Goal: Information Seeking & Learning: Learn about a topic

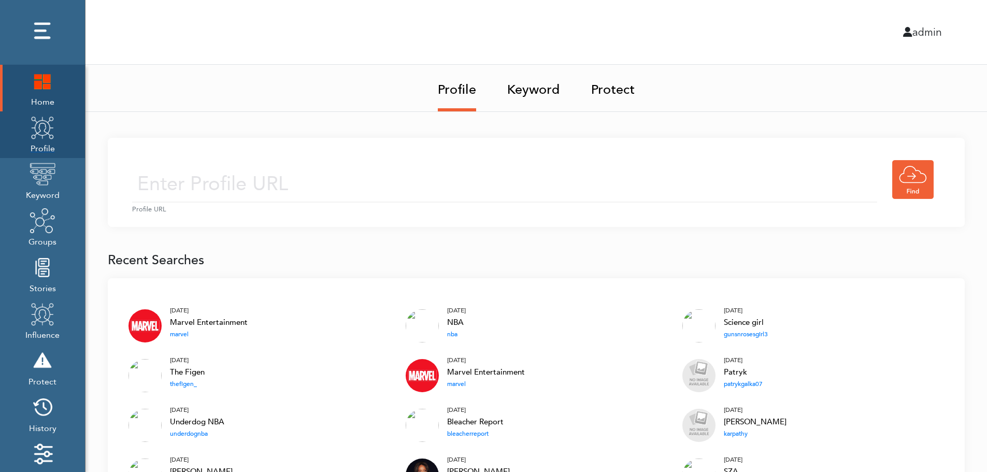
click at [52, 129] on img at bounding box center [43, 128] width 26 height 26
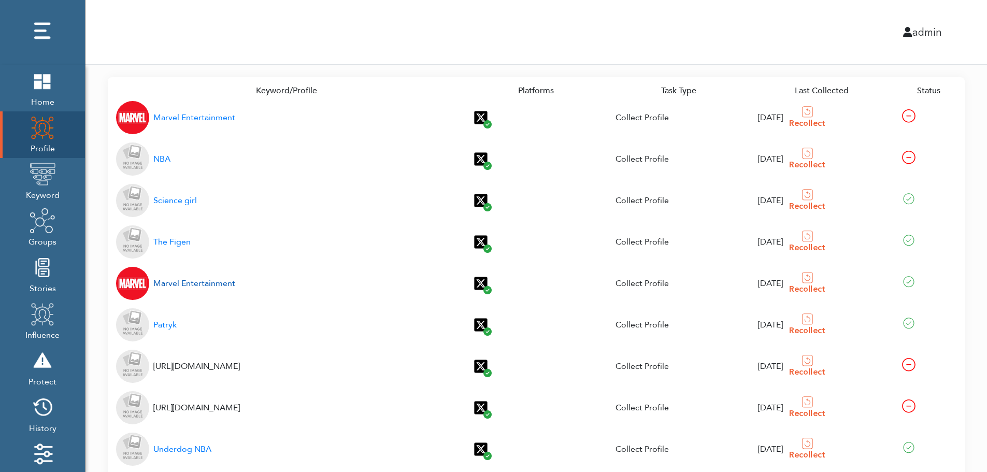
click at [213, 280] on div "Marvel Entertainment" at bounding box center [194, 283] width 82 height 12
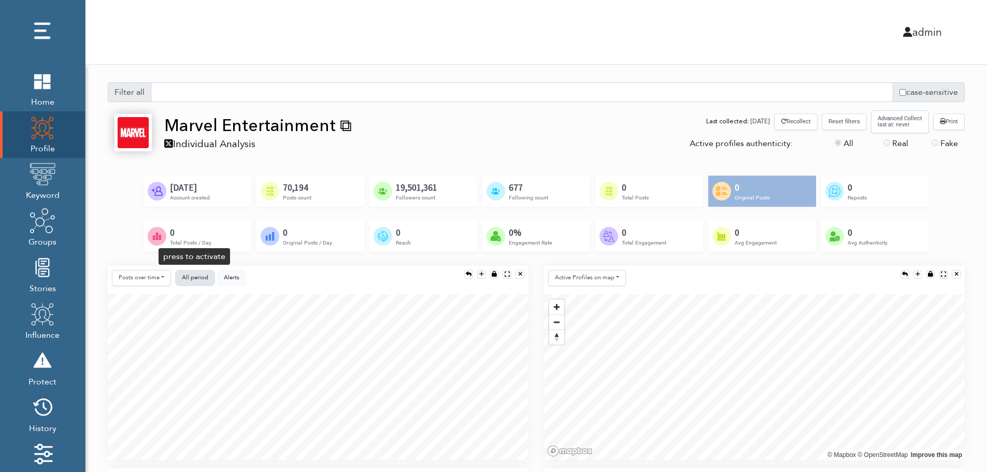
click at [194, 278] on span "All period" at bounding box center [195, 278] width 26 height 8
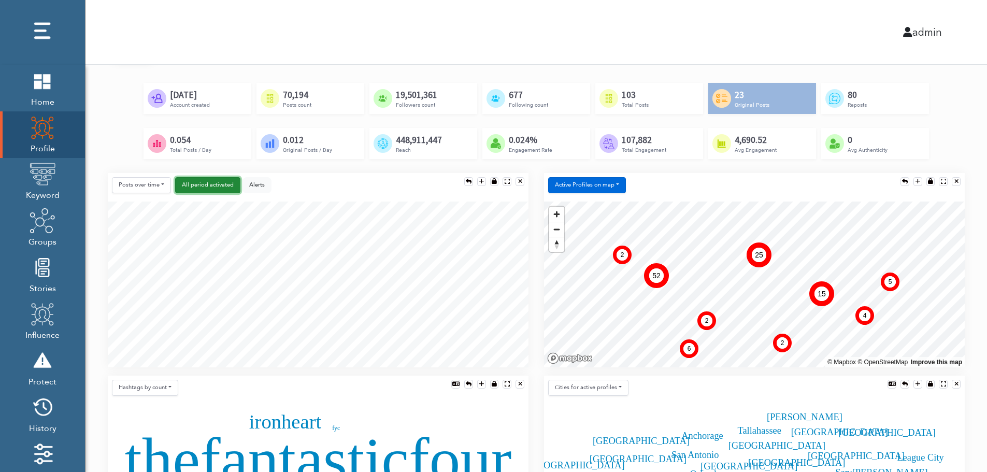
scroll to position [104, 0]
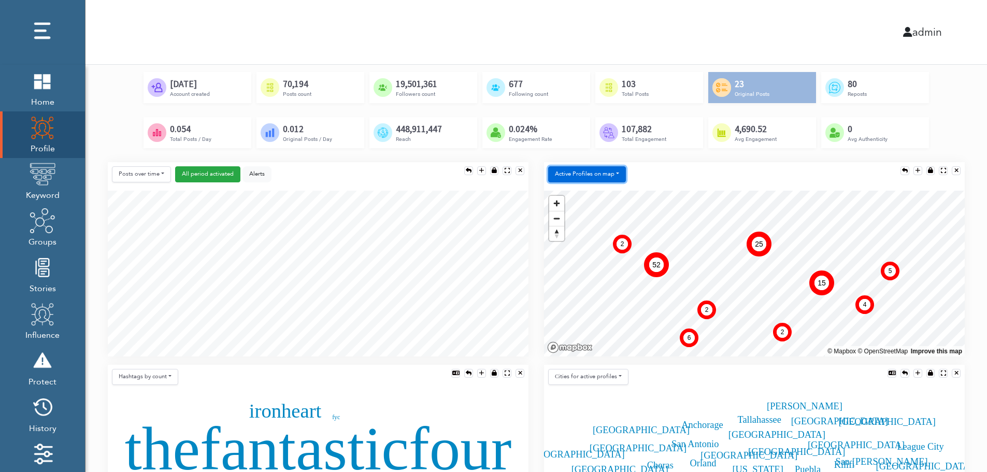
click at [610, 173] on button "Active Profiles on map" at bounding box center [587, 174] width 78 height 16
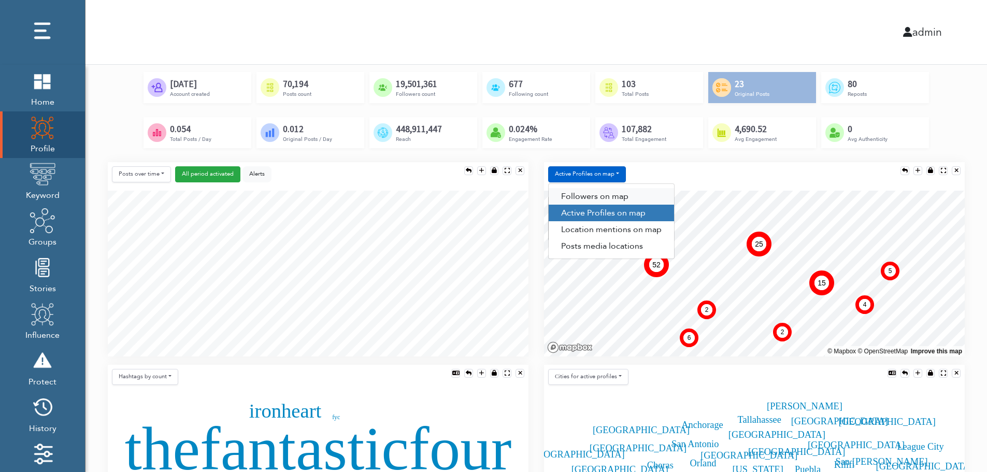
click at [627, 196] on link "Followers on map" at bounding box center [611, 196] width 125 height 17
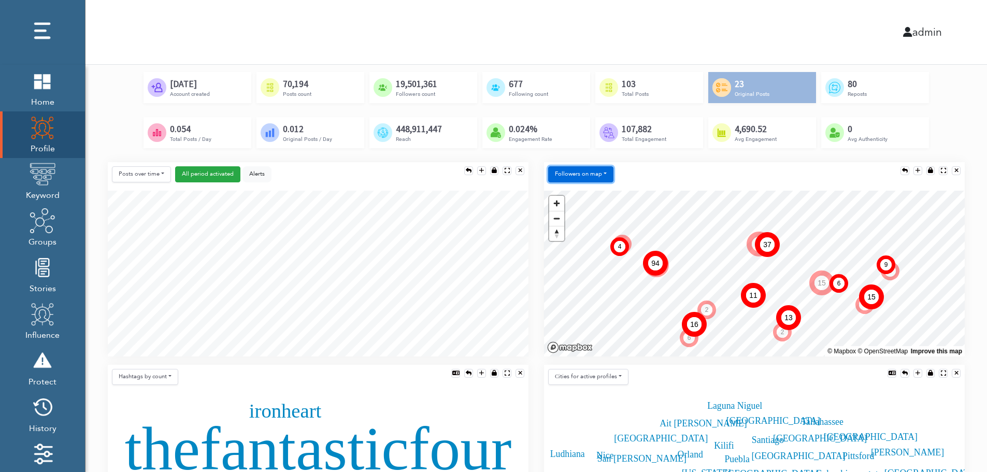
click at [595, 175] on button "Followers on map" at bounding box center [580, 174] width 65 height 16
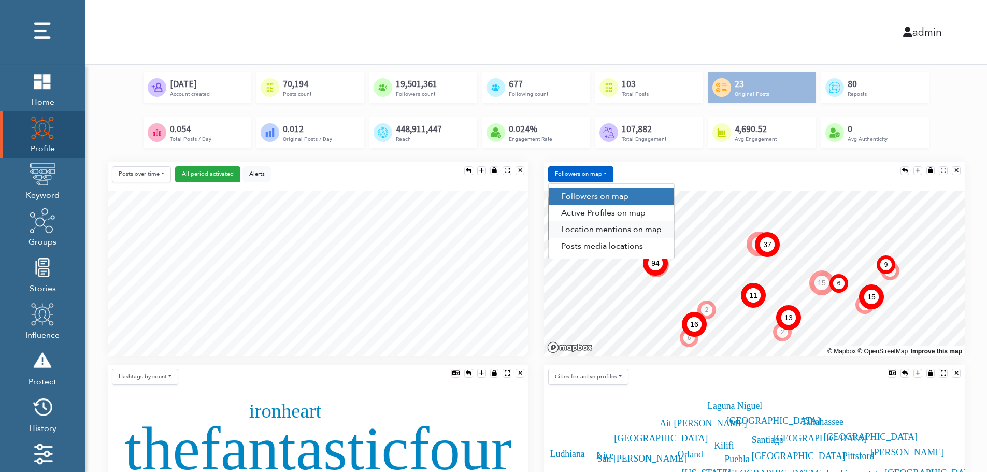
click at [607, 230] on link "Location mentions on map" at bounding box center [611, 229] width 125 height 17
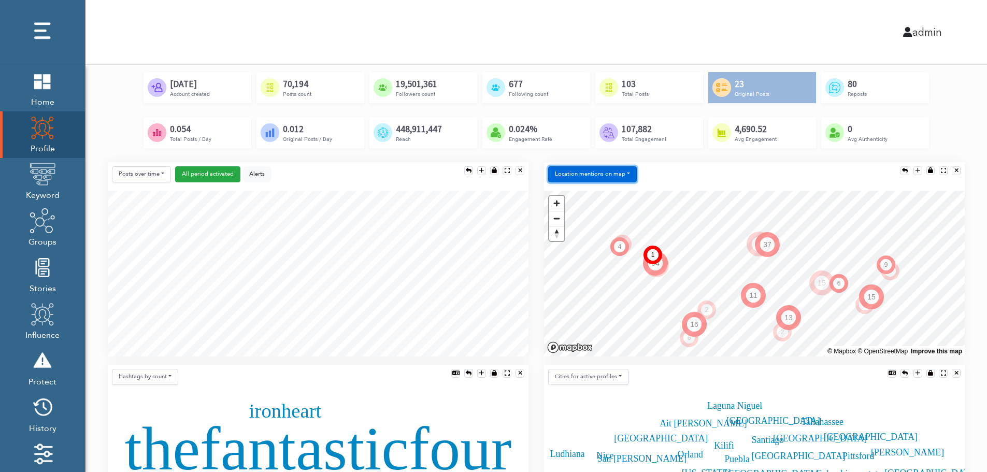
click at [615, 174] on button "Location mentions on map" at bounding box center [592, 174] width 89 height 16
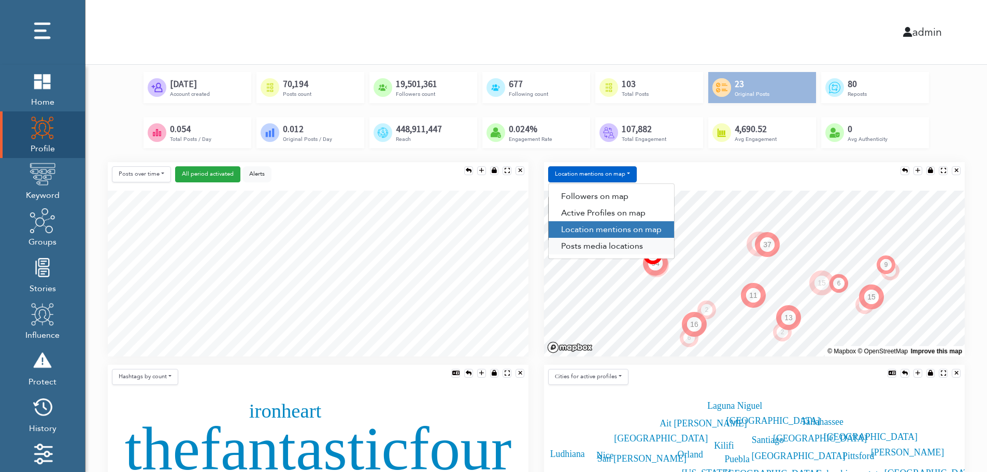
click at [641, 246] on link "Posts media locations" at bounding box center [611, 246] width 125 height 17
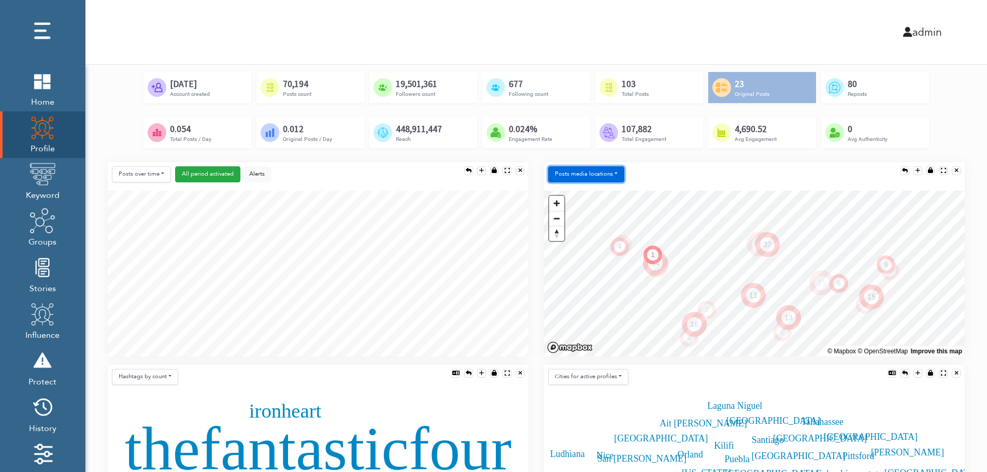
click at [607, 174] on button "Posts media locations" at bounding box center [586, 174] width 76 height 16
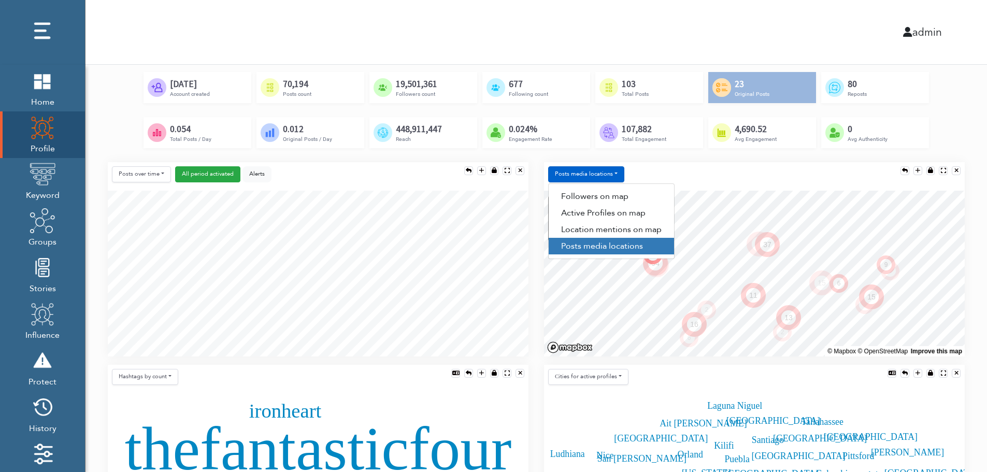
drag, startPoint x: 650, startPoint y: 172, endPoint x: 644, endPoint y: 175, distance: 7.0
click at [649, 173] on div "Posts media locations Followers on map Active Profiles on map Location mentions…" at bounding box center [754, 176] width 421 height 29
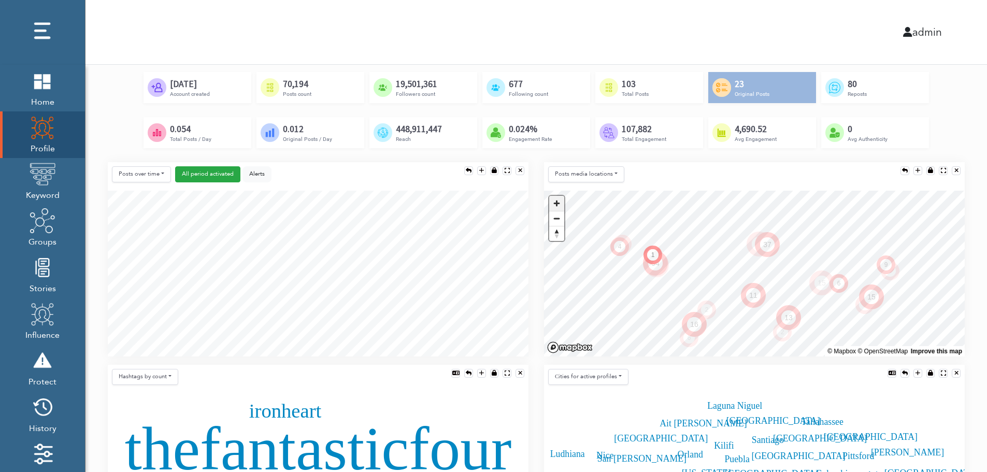
click at [560, 205] on span "Zoom in" at bounding box center [556, 203] width 15 height 15
click at [561, 217] on span "Zoom out" at bounding box center [556, 218] width 15 height 15
click at [595, 178] on button "Posts media locations" at bounding box center [586, 174] width 76 height 16
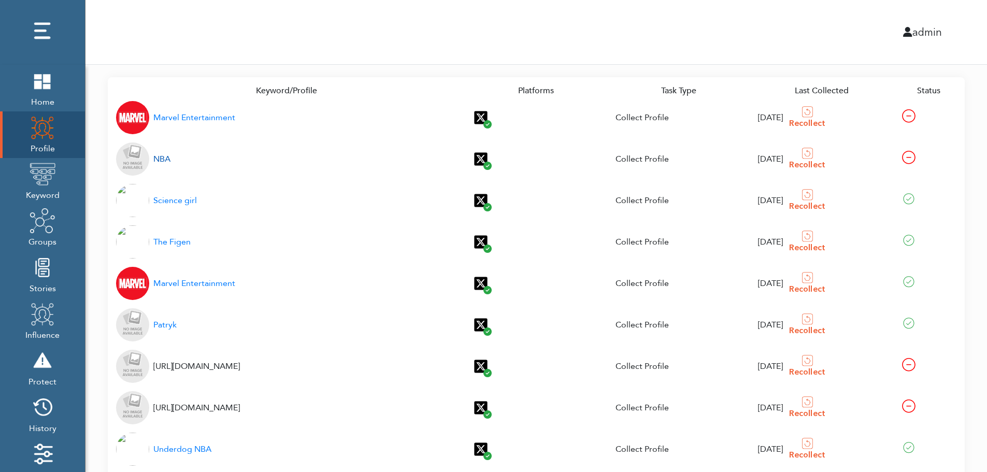
click at [166, 161] on div "NBA" at bounding box center [161, 159] width 17 height 12
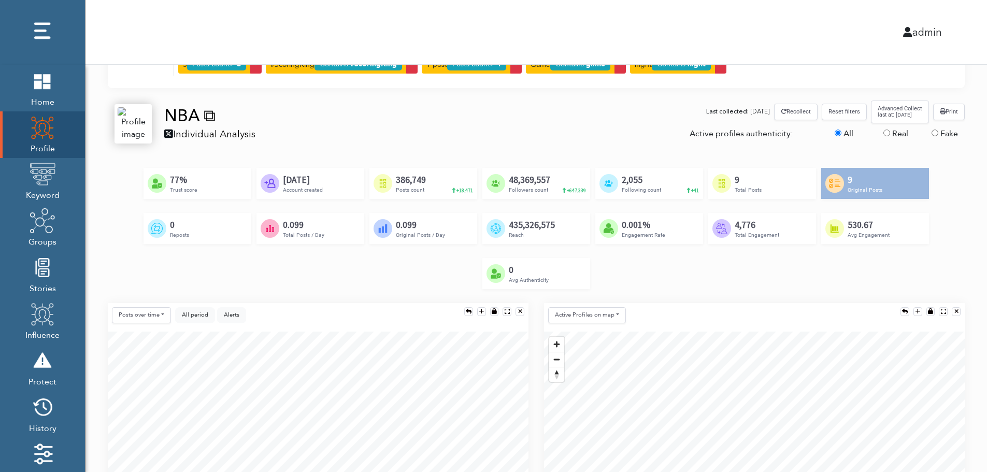
scroll to position [104, 0]
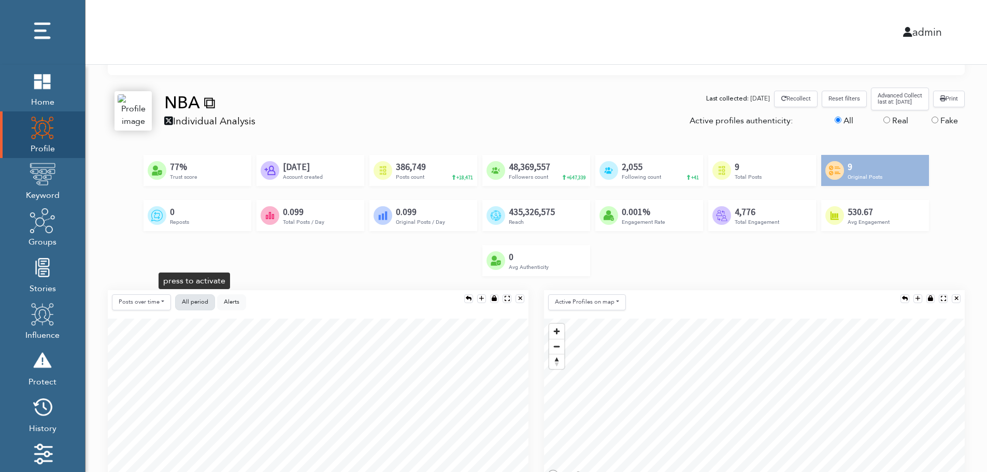
click at [188, 305] on span "All period" at bounding box center [195, 302] width 26 height 8
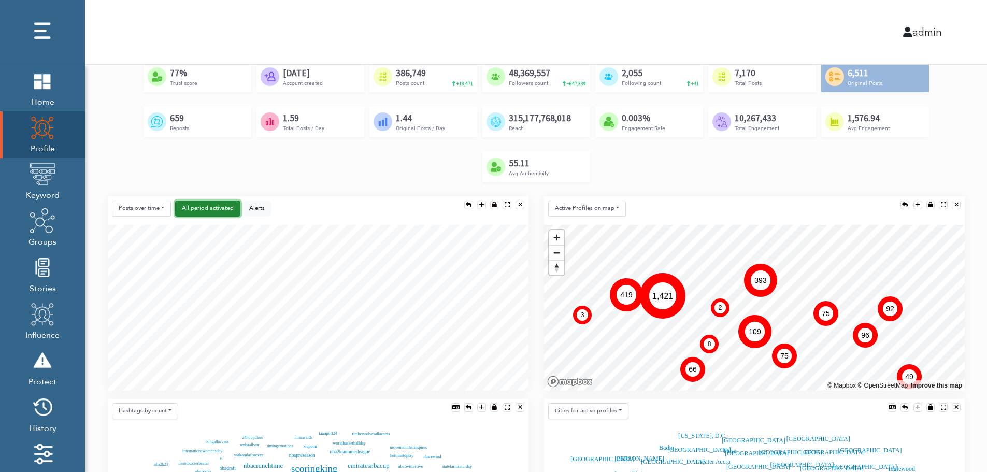
scroll to position [207, 0]
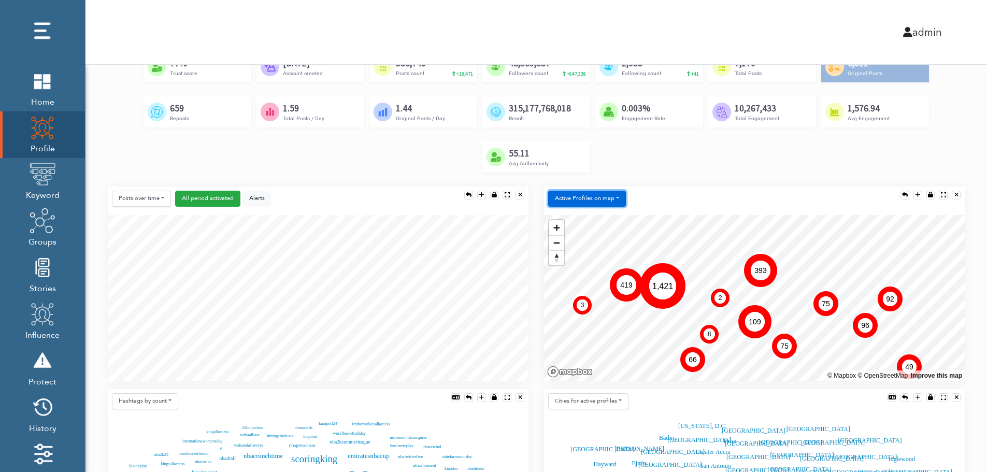
click at [599, 204] on button "Active Profiles on map" at bounding box center [587, 199] width 78 height 16
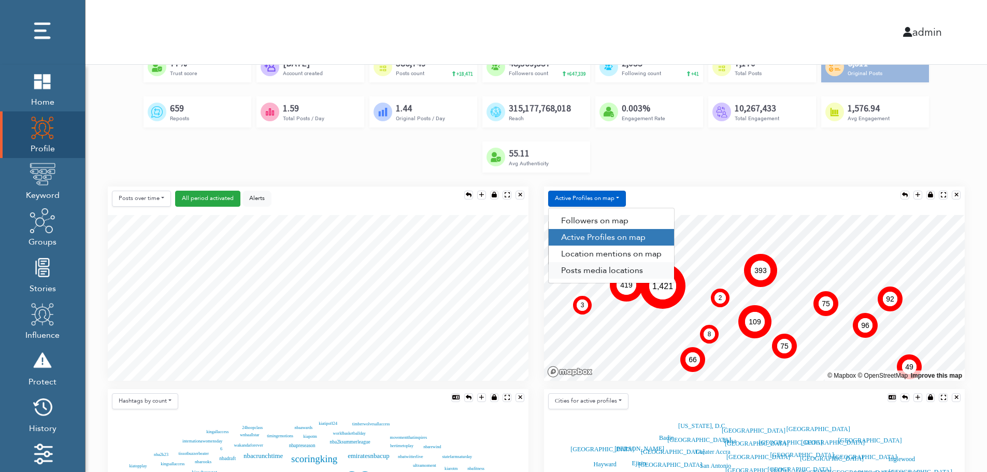
click at [612, 262] on link "Posts media locations" at bounding box center [611, 270] width 125 height 17
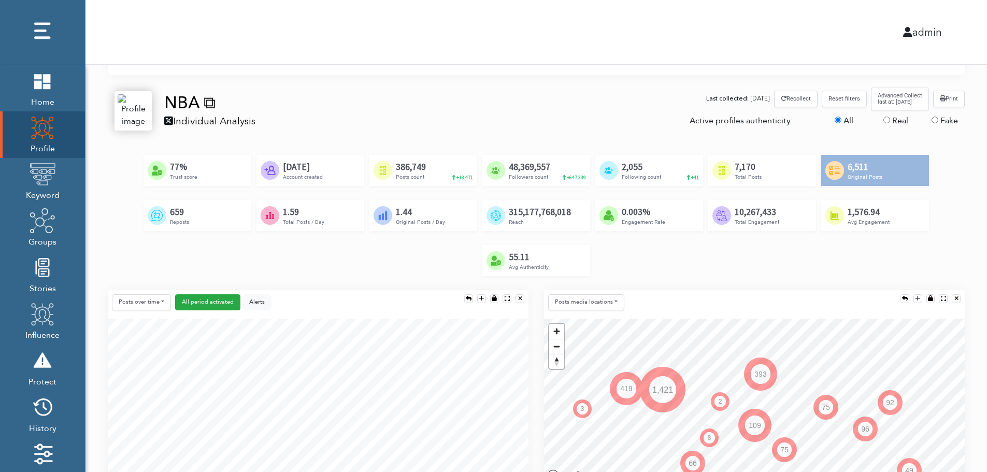
scroll to position [207, 0]
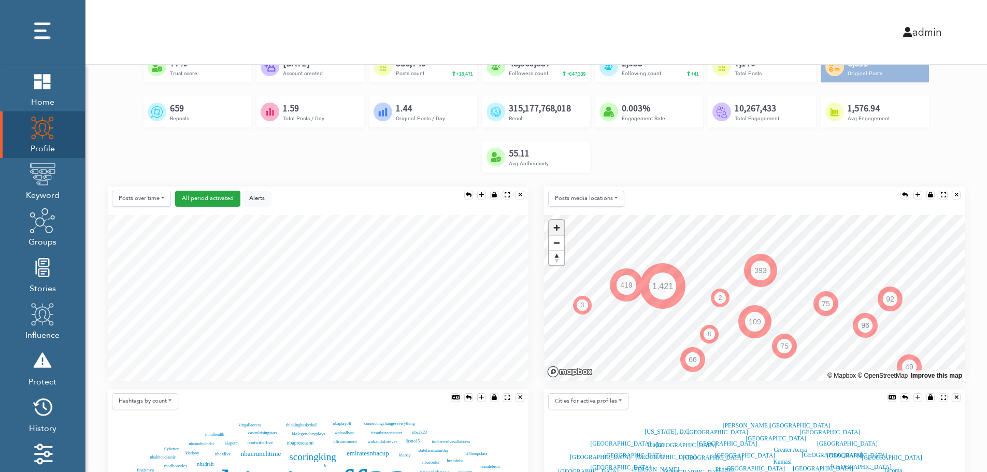
click at [559, 232] on span "Zoom in" at bounding box center [556, 227] width 15 height 15
click at [561, 264] on span "Reset bearing to north" at bounding box center [556, 258] width 15 height 15
click at [591, 201] on button "Posts media locations" at bounding box center [586, 199] width 76 height 16
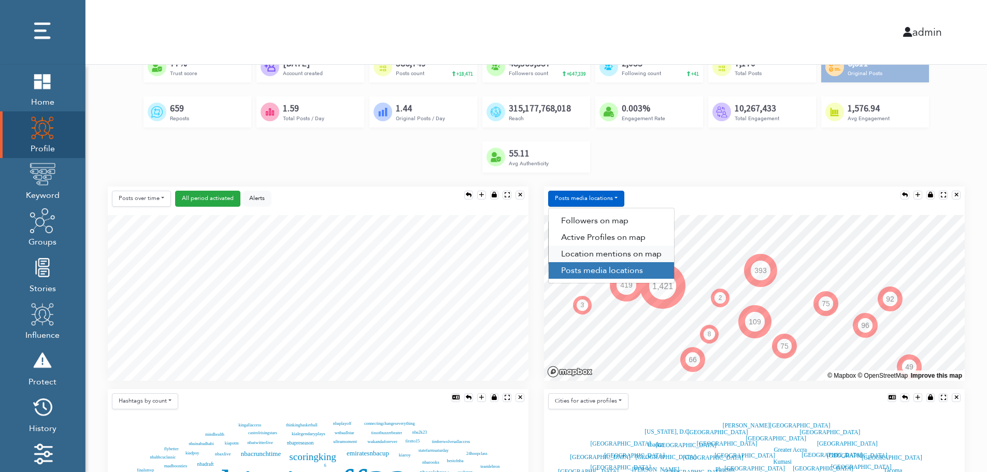
click at [602, 250] on link "Location mentions on map" at bounding box center [611, 254] width 125 height 17
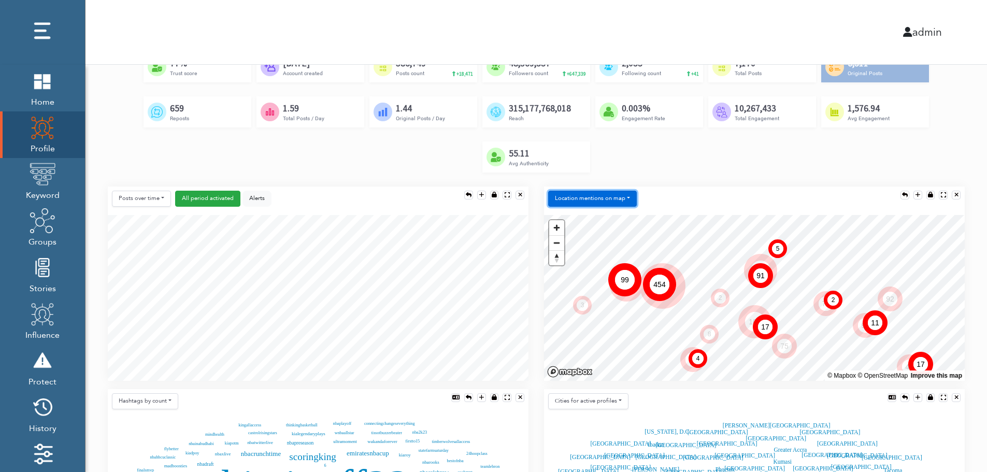
click at [617, 200] on button "Location mentions on map" at bounding box center [592, 199] width 89 height 16
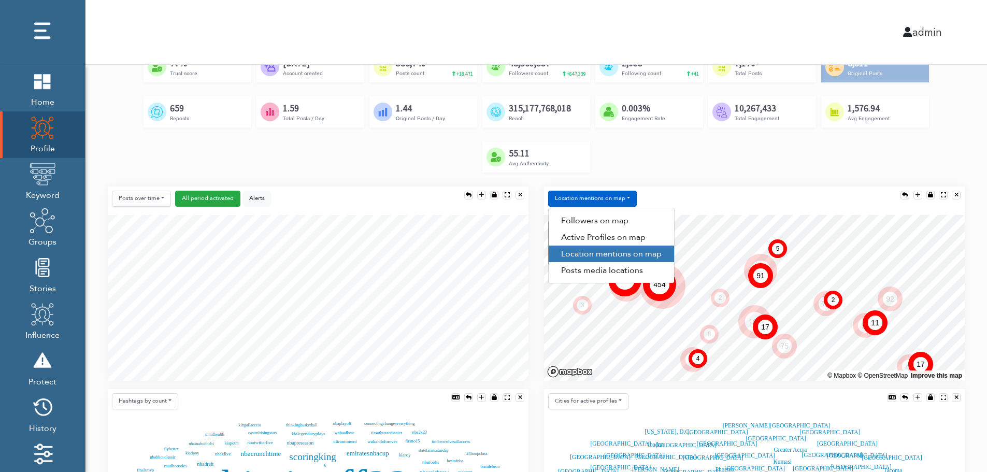
click at [621, 239] on link "Active Profiles on map" at bounding box center [611, 237] width 125 height 17
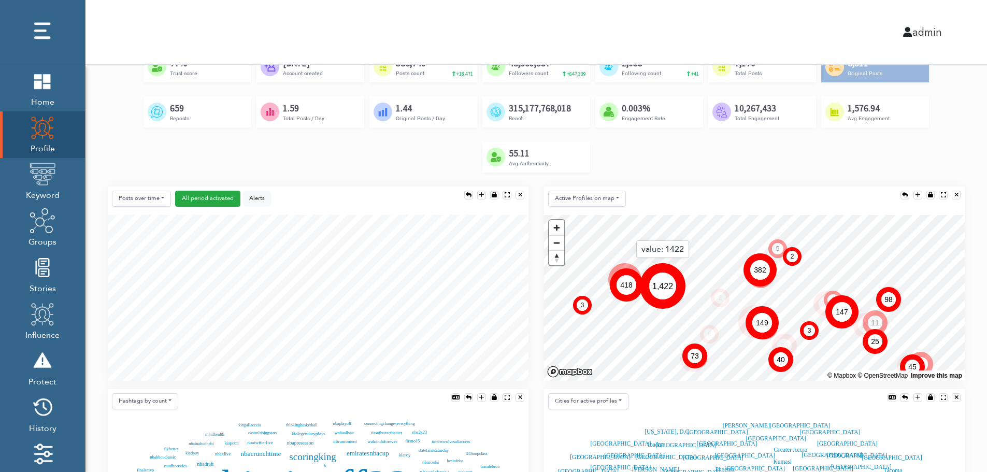
click at [658, 283] on text "1,422" at bounding box center [663, 285] width 21 height 9
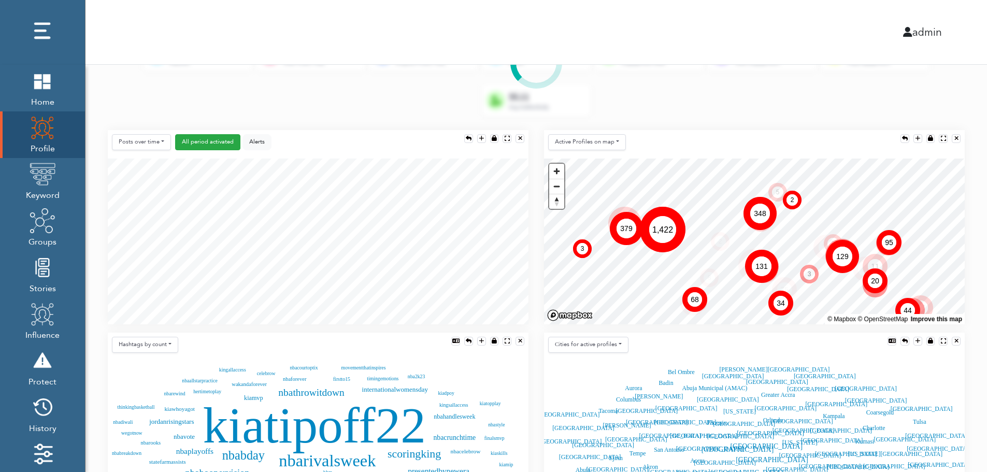
scroll to position [311, 0]
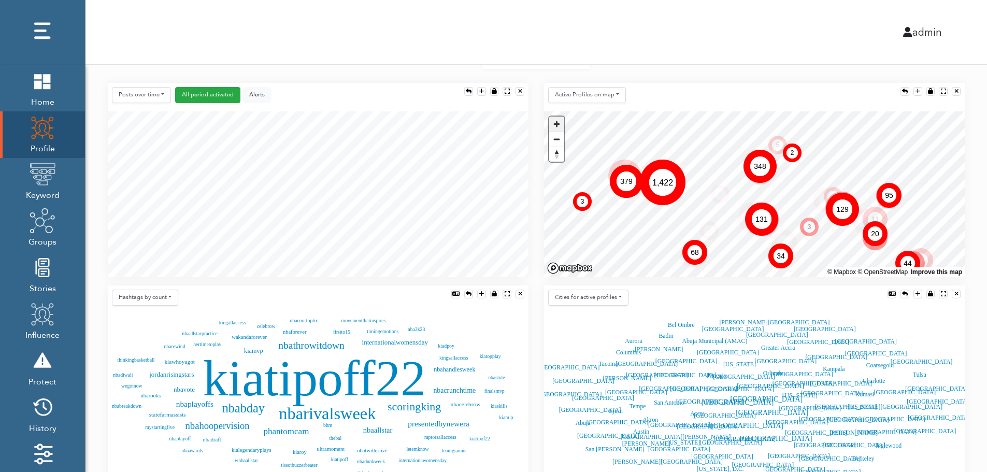
click at [555, 123] on span "Zoom in" at bounding box center [556, 124] width 15 height 15
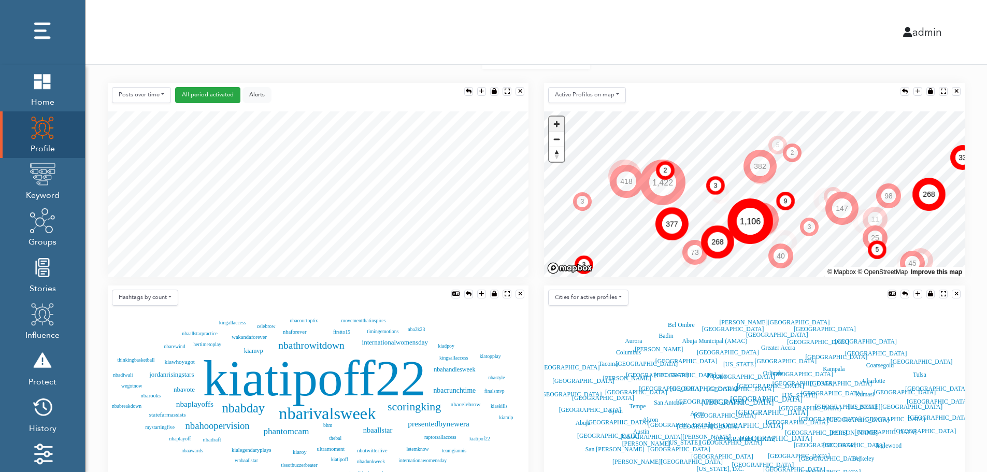
click at [556, 121] on span "Zoom in" at bounding box center [556, 124] width 15 height 15
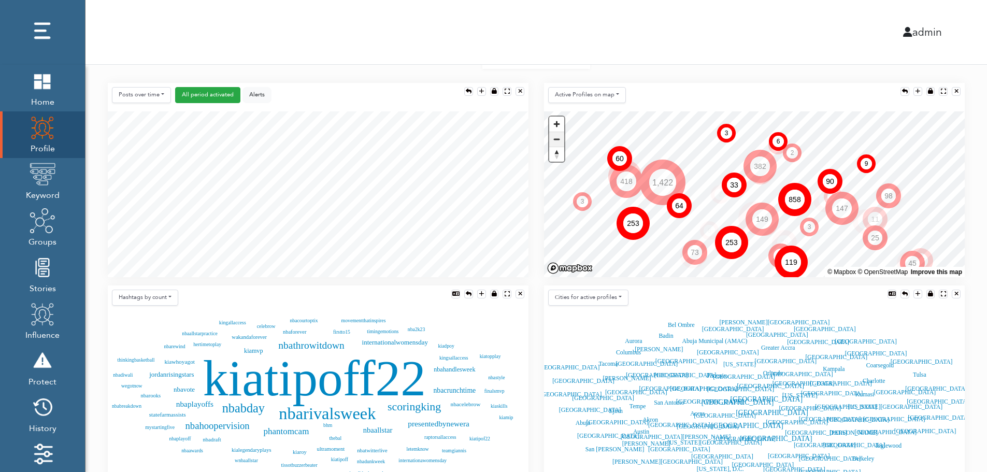
click at [559, 139] on span "Zoom out" at bounding box center [556, 139] width 15 height 15
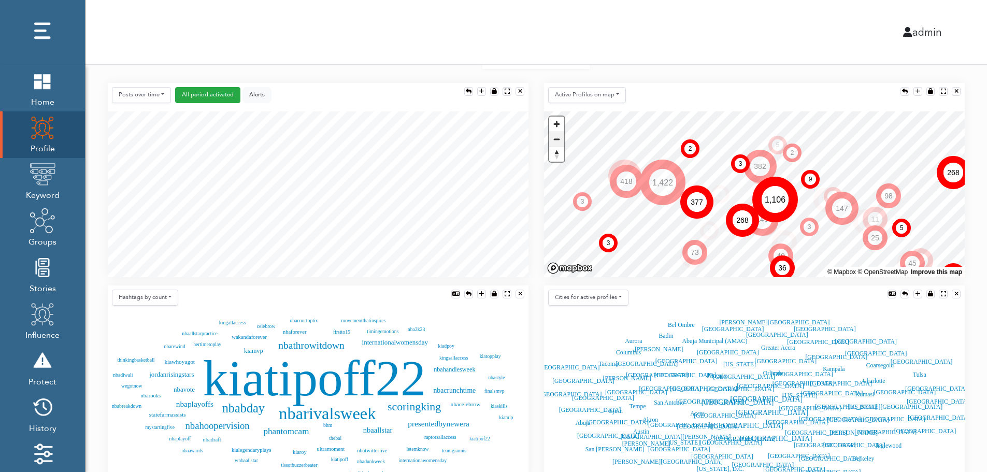
click at [559, 139] on span "Zoom out" at bounding box center [556, 139] width 15 height 15
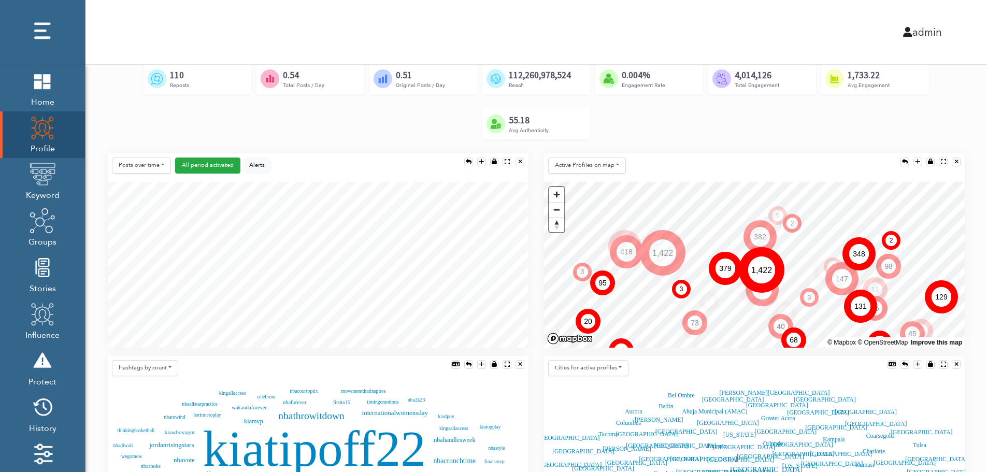
scroll to position [243, 0]
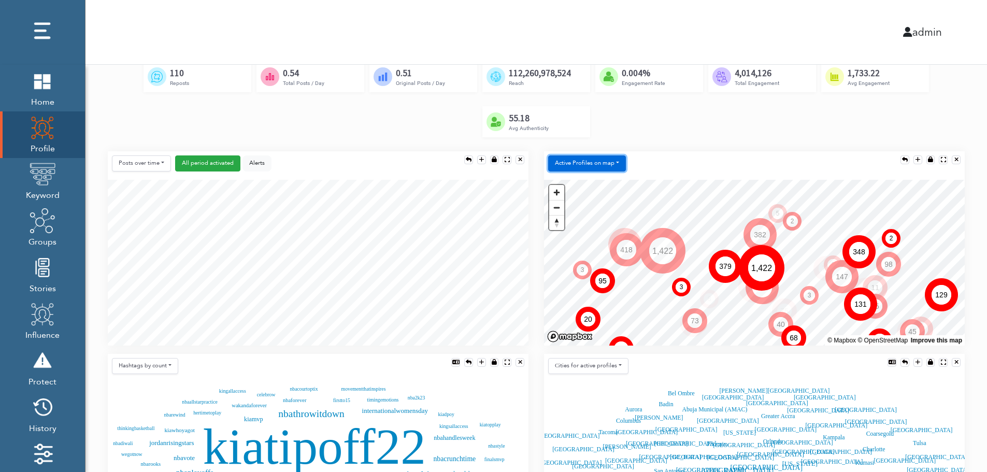
click at [600, 163] on button "Active Profiles on map" at bounding box center [587, 163] width 78 height 16
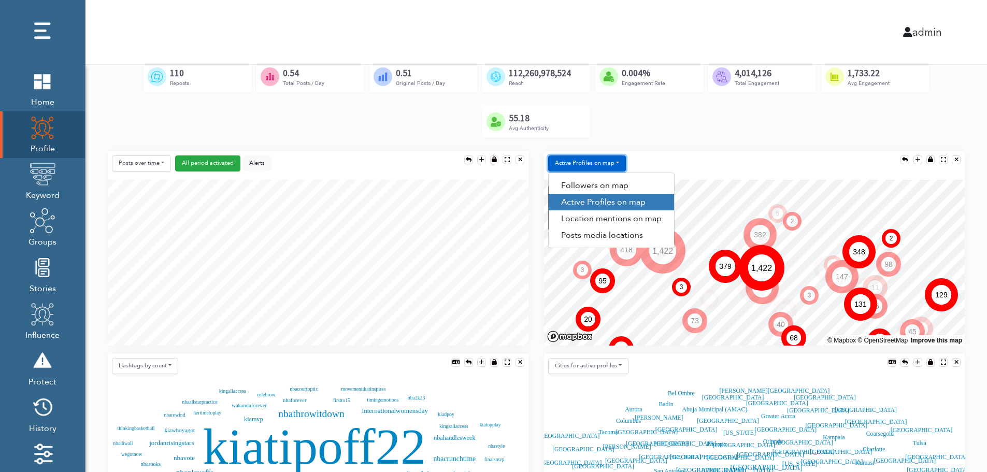
click at [606, 162] on button "Active Profiles on map" at bounding box center [587, 163] width 78 height 16
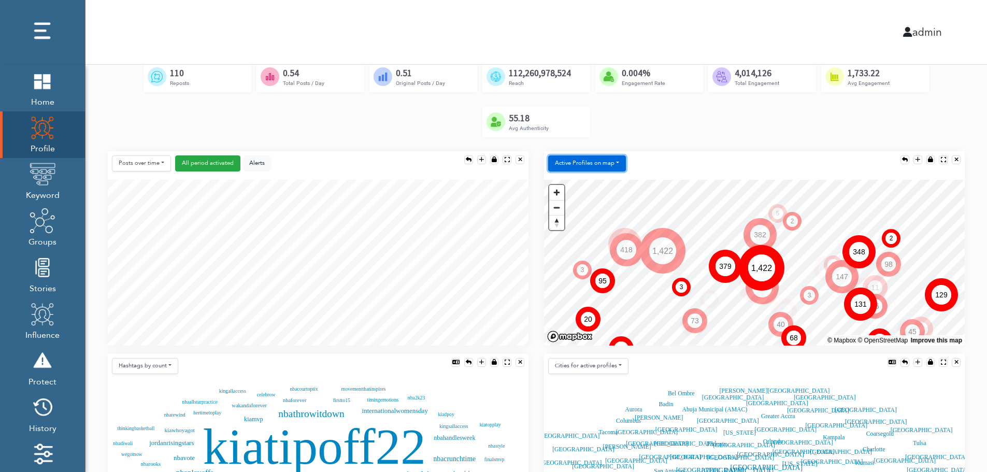
click at [604, 165] on button "Active Profiles on map" at bounding box center [587, 163] width 78 height 16
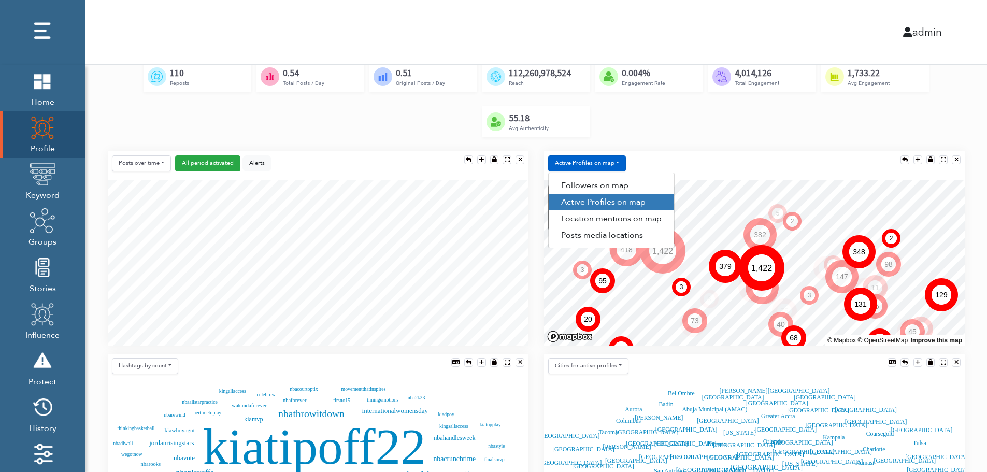
click at [693, 150] on div "Created by [PERSON_NAME] from the Noun Project 77% Trust score Created by [PERS…" at bounding box center [536, 83] width 857 height 135
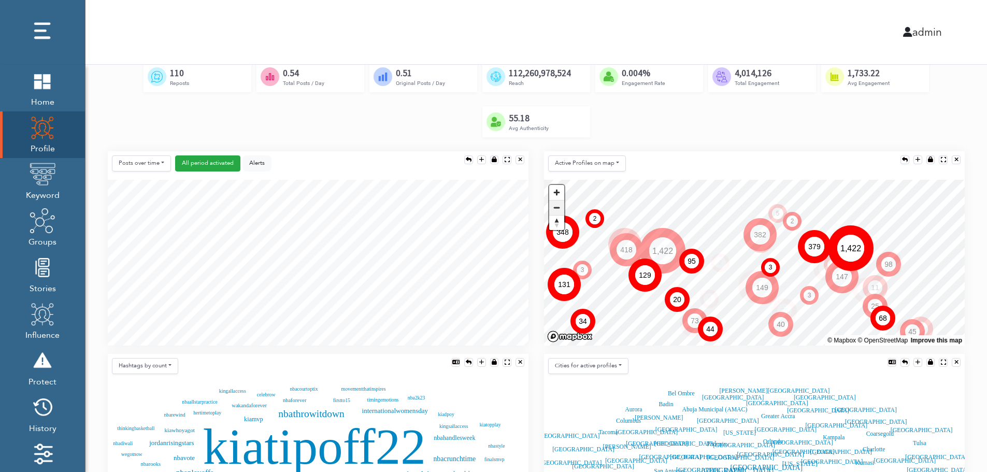
click at [557, 211] on span "Zoom out" at bounding box center [556, 208] width 15 height 15
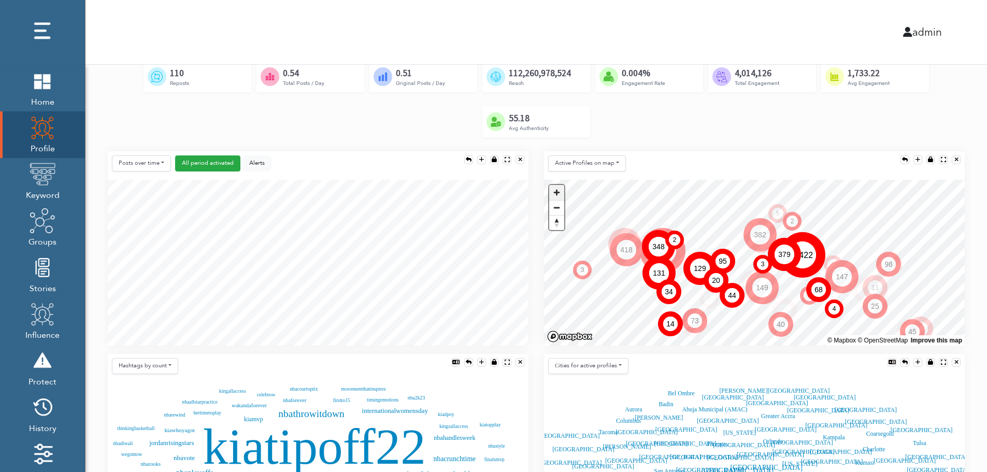
click at [555, 186] on span "Zoom in" at bounding box center [556, 192] width 15 height 15
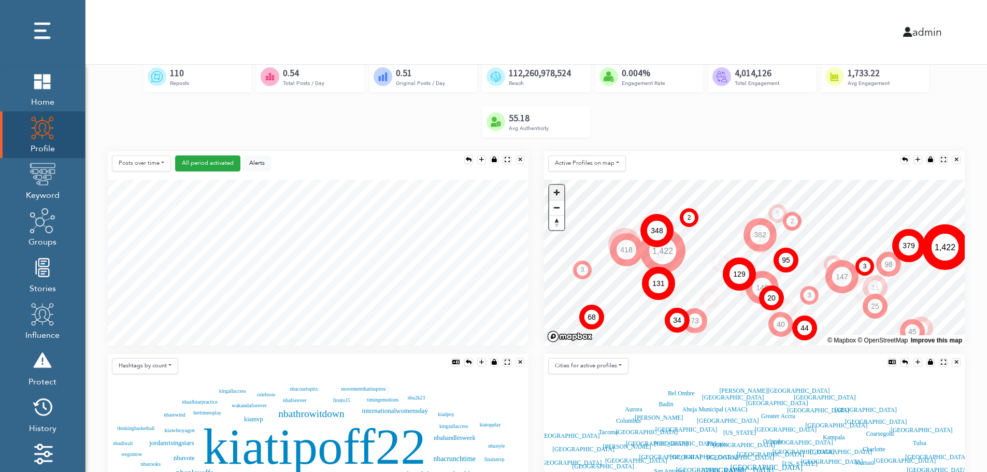
click at [560, 194] on span "Zoom in" at bounding box center [556, 192] width 15 height 15
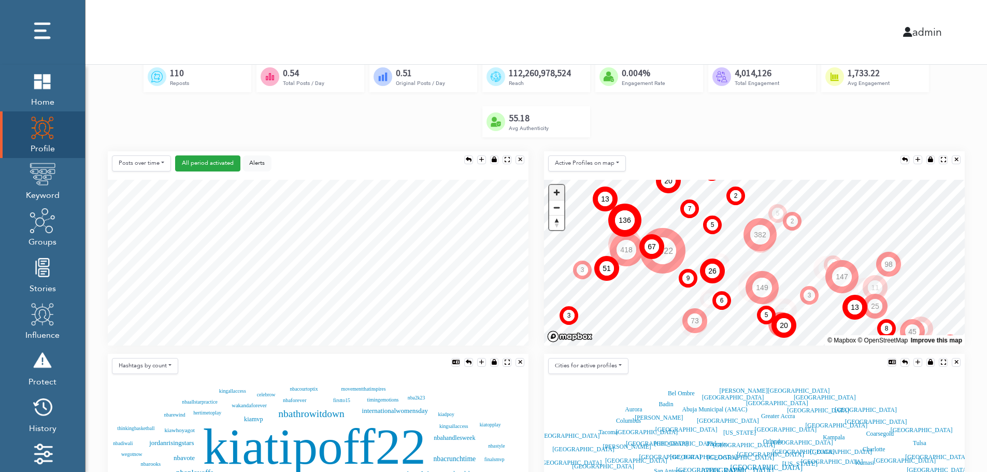
click at [550, 188] on span "Zoom in" at bounding box center [556, 192] width 15 height 15
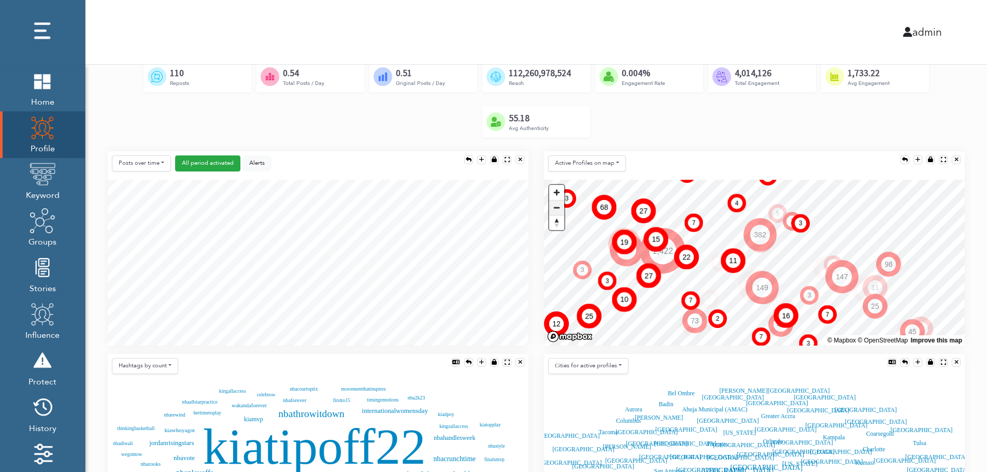
click at [558, 208] on span "Zoom out" at bounding box center [556, 208] width 15 height 15
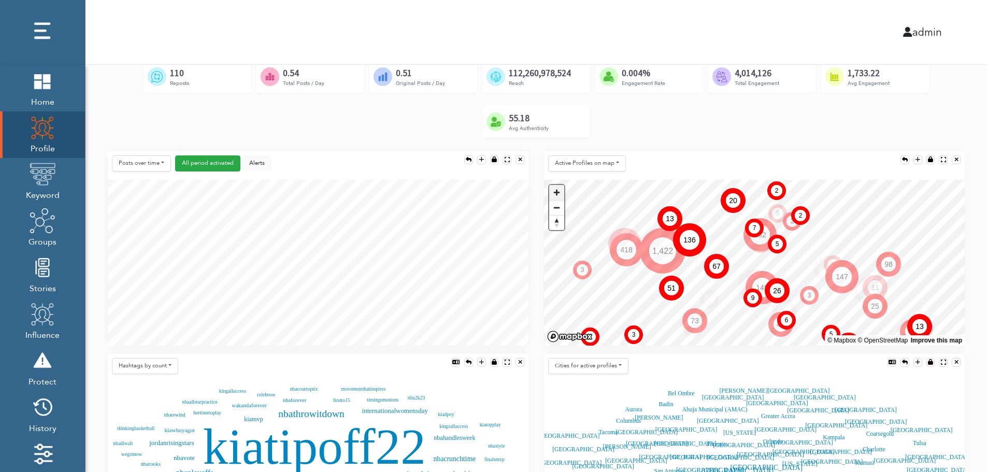
click at [557, 195] on span "Zoom in" at bounding box center [556, 192] width 15 height 15
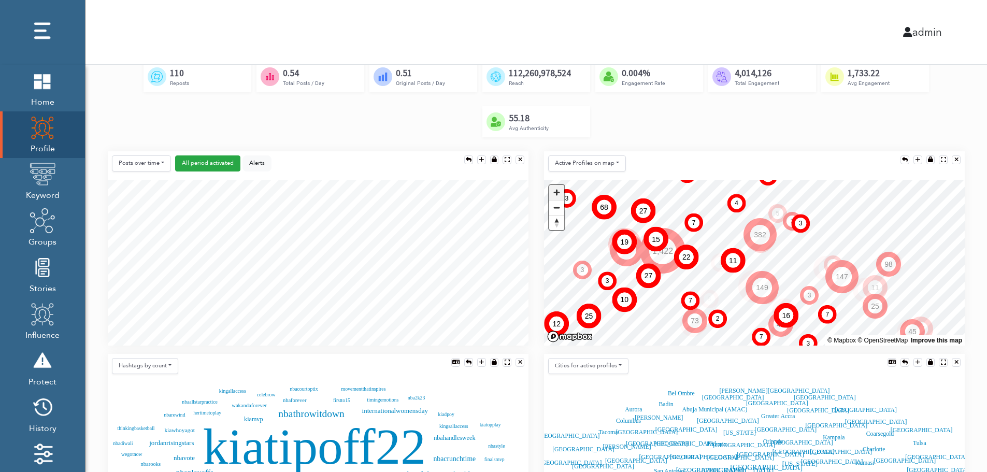
click at [558, 195] on span "Zoom in" at bounding box center [556, 192] width 15 height 15
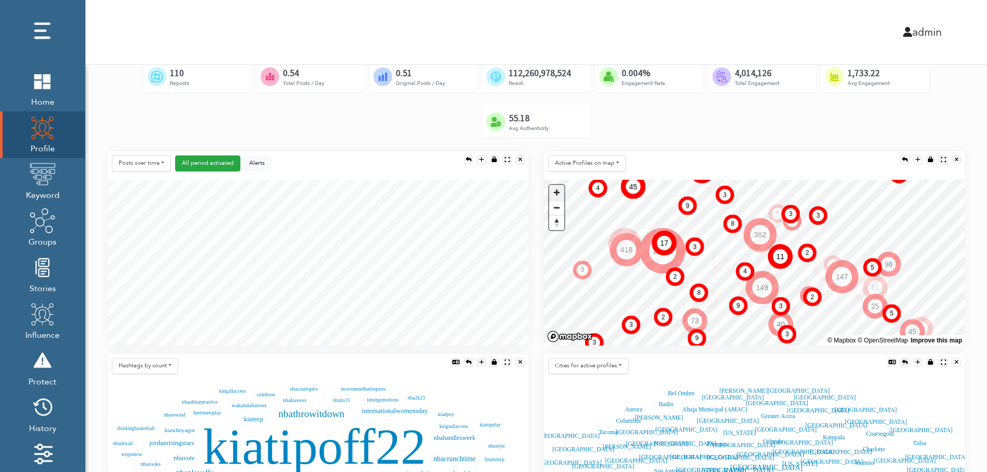
click at [560, 192] on span "Zoom in" at bounding box center [556, 192] width 15 height 15
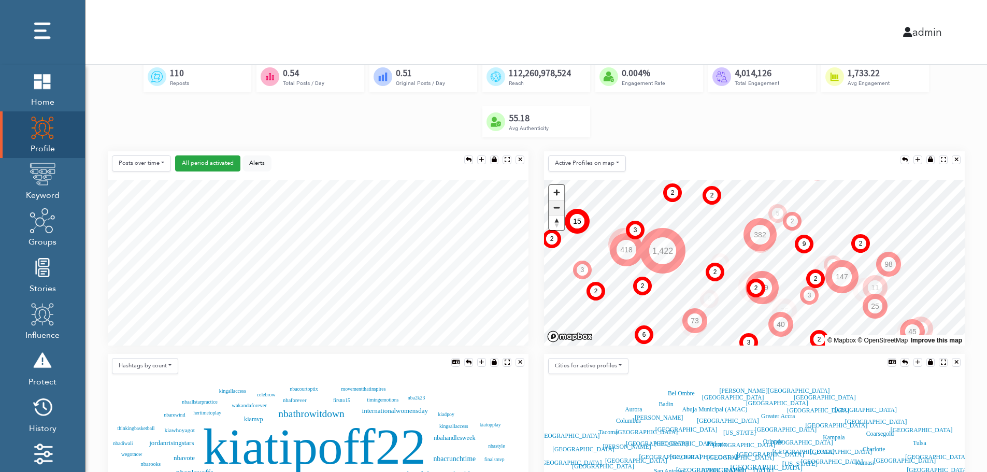
click at [555, 204] on span "Zoom out" at bounding box center [556, 208] width 15 height 15
click at [556, 204] on span "Zoom out" at bounding box center [556, 208] width 15 height 15
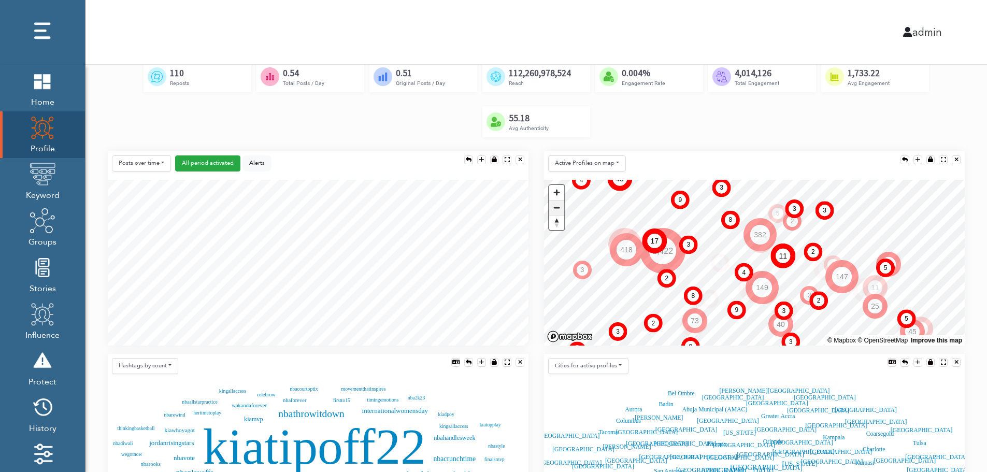
click at [557, 204] on span "Zoom out" at bounding box center [556, 208] width 15 height 15
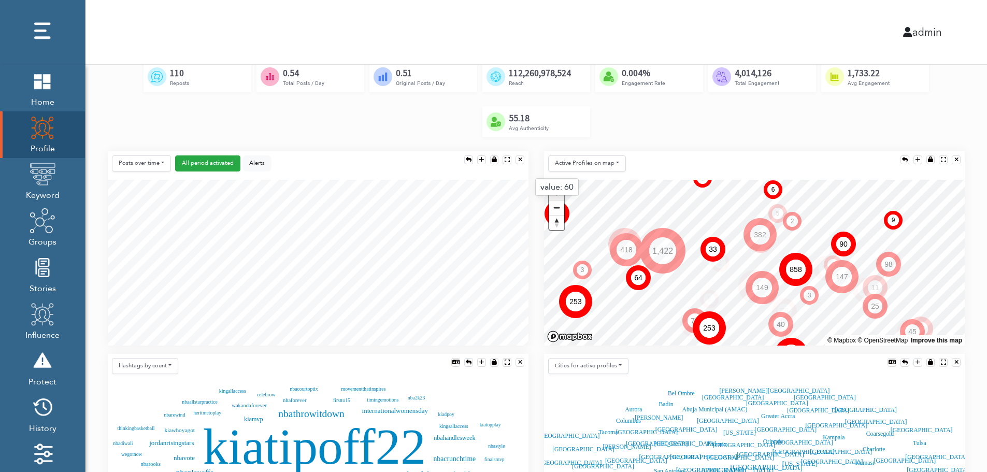
click at [559, 196] on span "Zoom in" at bounding box center [556, 192] width 15 height 15
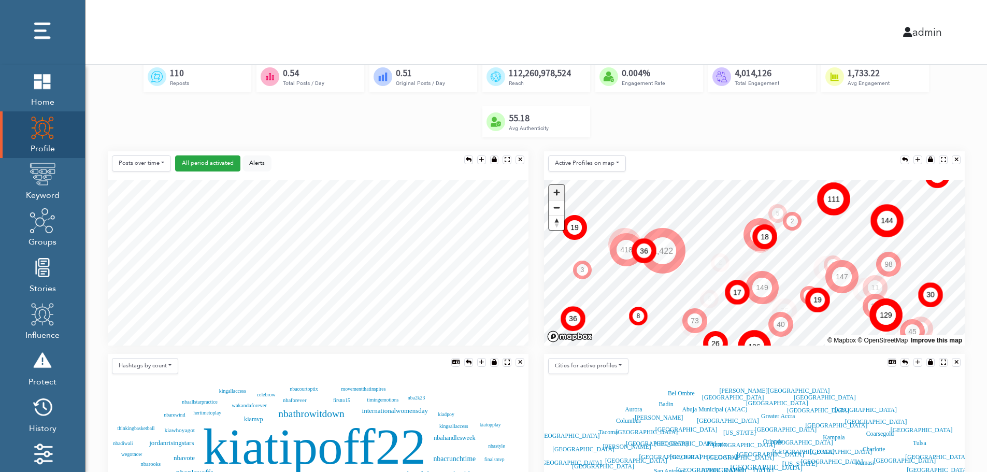
click at [553, 190] on span "Zoom in" at bounding box center [556, 192] width 15 height 15
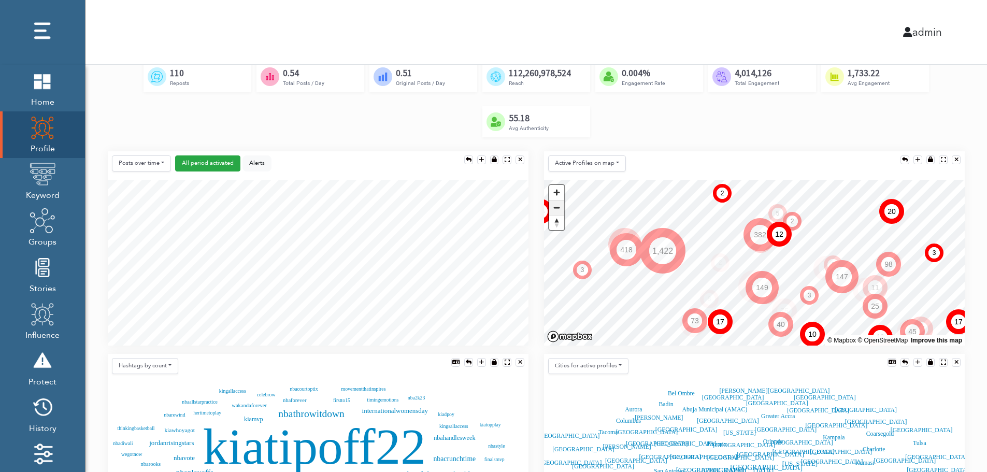
click at [553, 204] on span "Zoom out" at bounding box center [556, 208] width 15 height 15
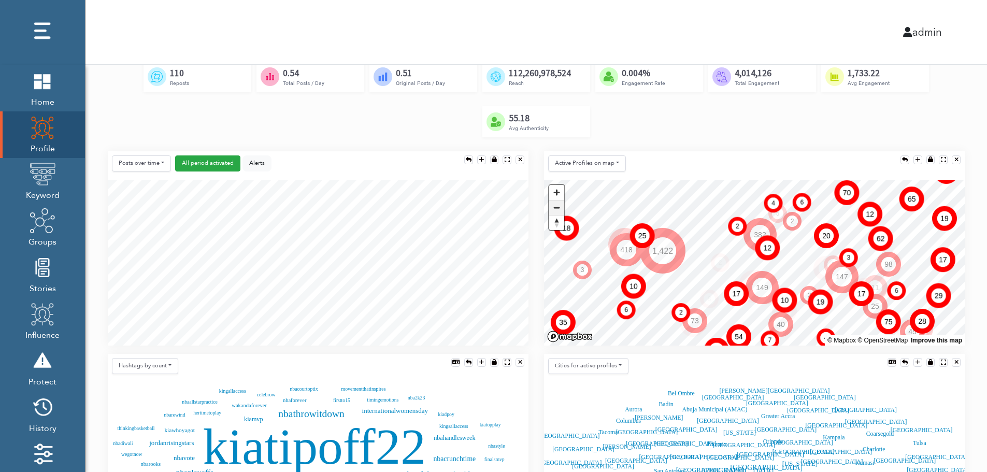
click at [557, 209] on span "Zoom out" at bounding box center [556, 208] width 15 height 15
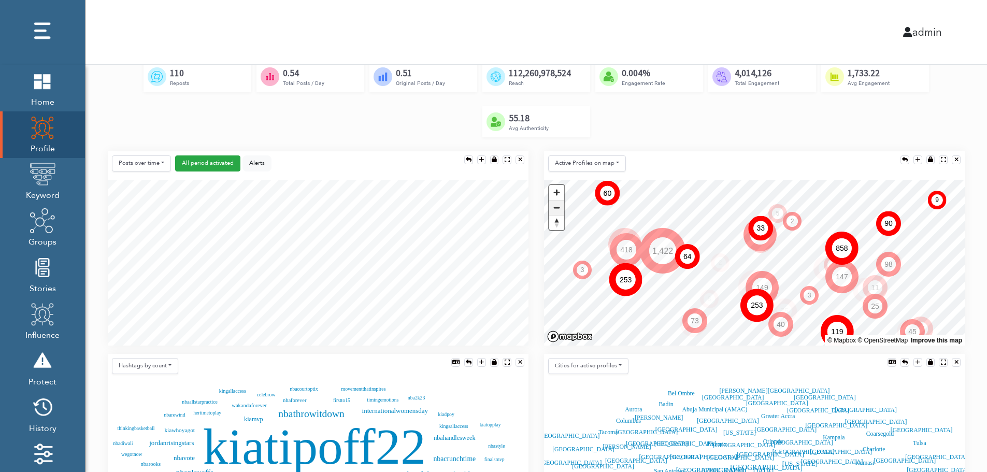
click at [557, 208] on span "Zoom out" at bounding box center [556, 208] width 15 height 15
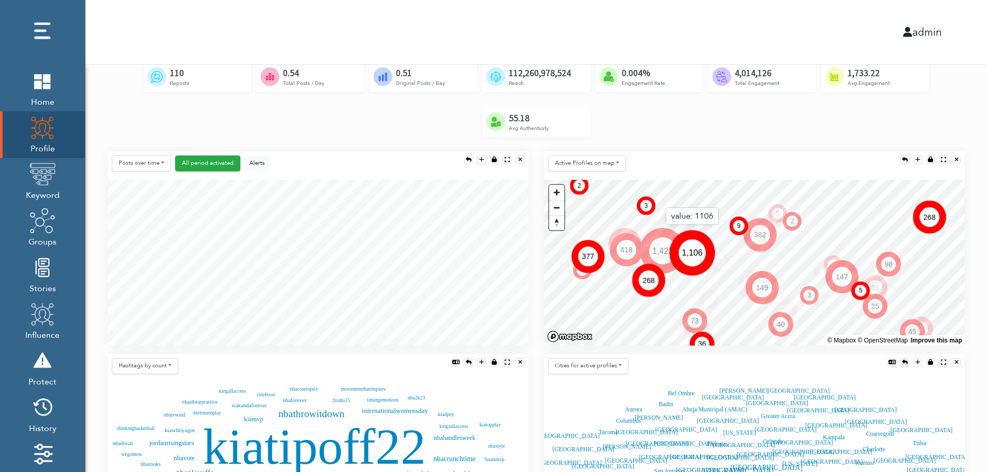
click at [693, 256] on text "1,106" at bounding box center [692, 252] width 21 height 9
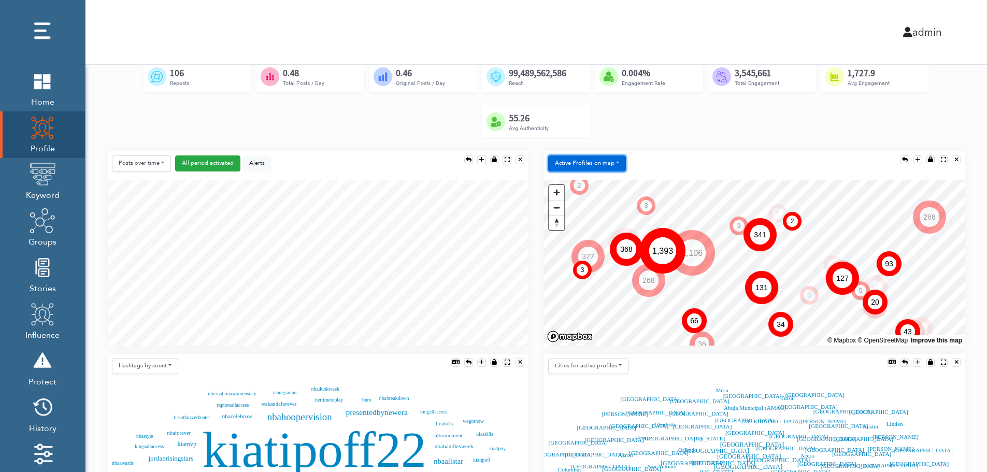
click at [595, 163] on button "Active Profiles on map" at bounding box center [587, 163] width 78 height 16
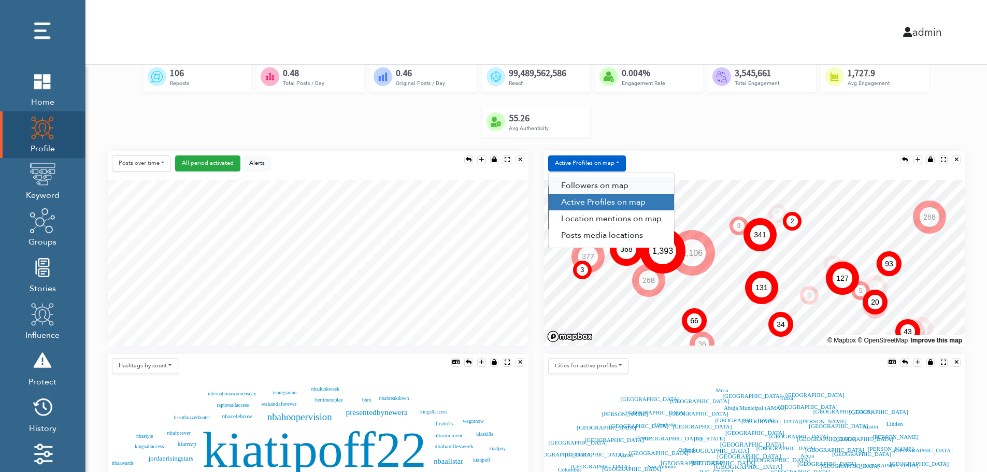
click at [623, 187] on link "Followers on map" at bounding box center [611, 185] width 125 height 17
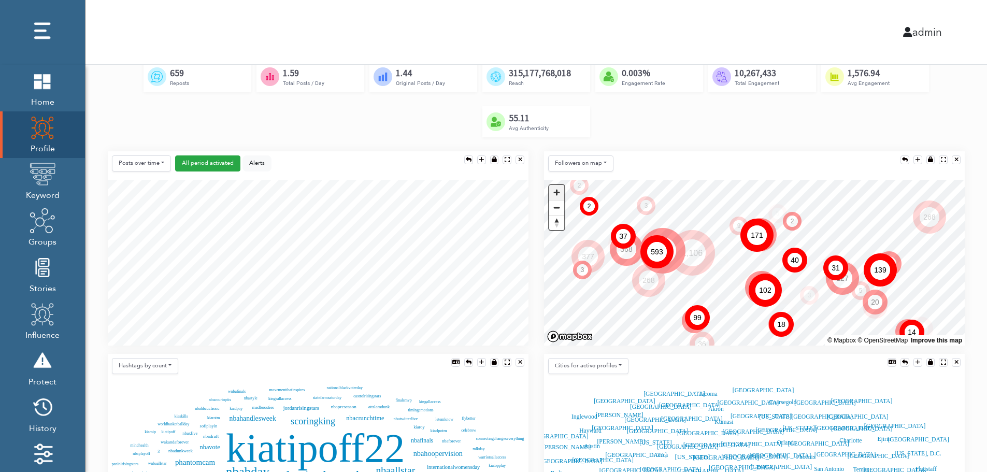
click at [558, 190] on span "Zoom in" at bounding box center [556, 192] width 15 height 15
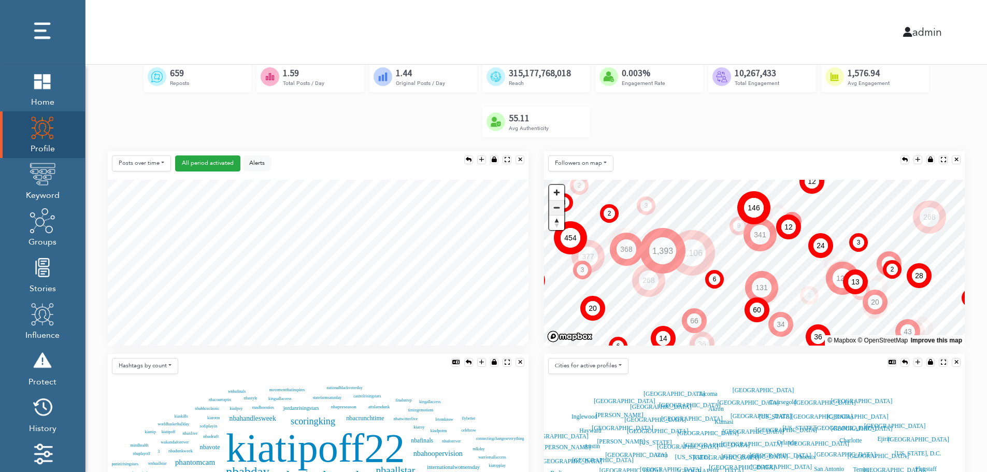
click at [560, 206] on span "Zoom out" at bounding box center [556, 208] width 15 height 15
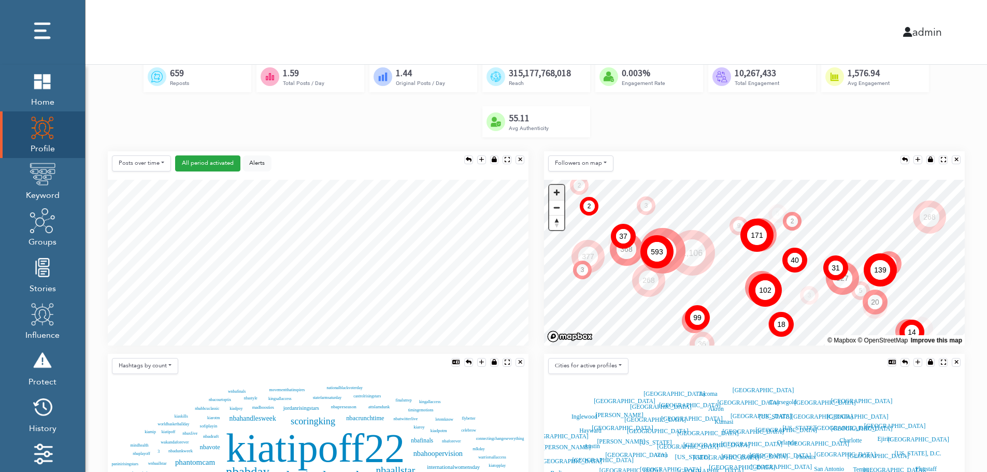
click at [556, 189] on span "Zoom in" at bounding box center [556, 192] width 15 height 15
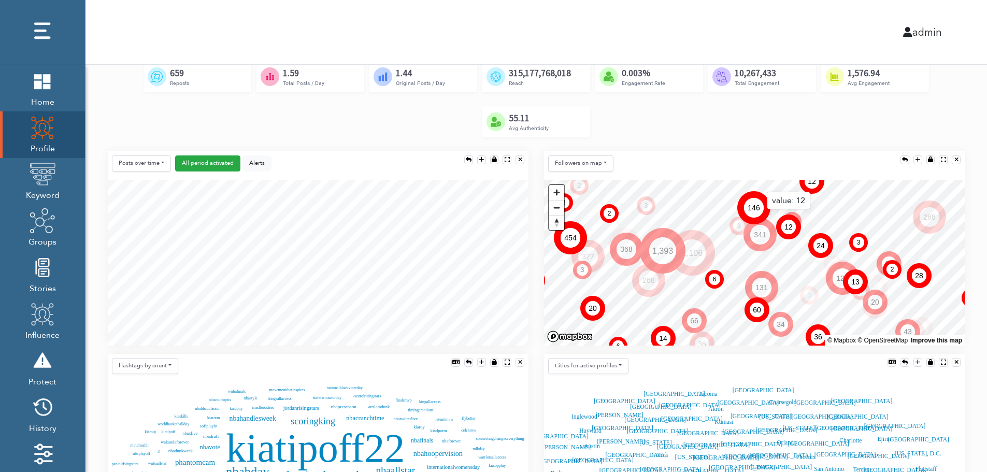
click at [787, 227] on text "12" at bounding box center [789, 227] width 8 height 8
click at [793, 230] on text "12" at bounding box center [789, 227] width 8 height 8
click at [828, 250] on icon at bounding box center [821, 245] width 25 height 25
click at [825, 249] on icon "24" at bounding box center [821, 245] width 25 height 25
click at [824, 249] on text "24" at bounding box center [821, 246] width 8 height 8
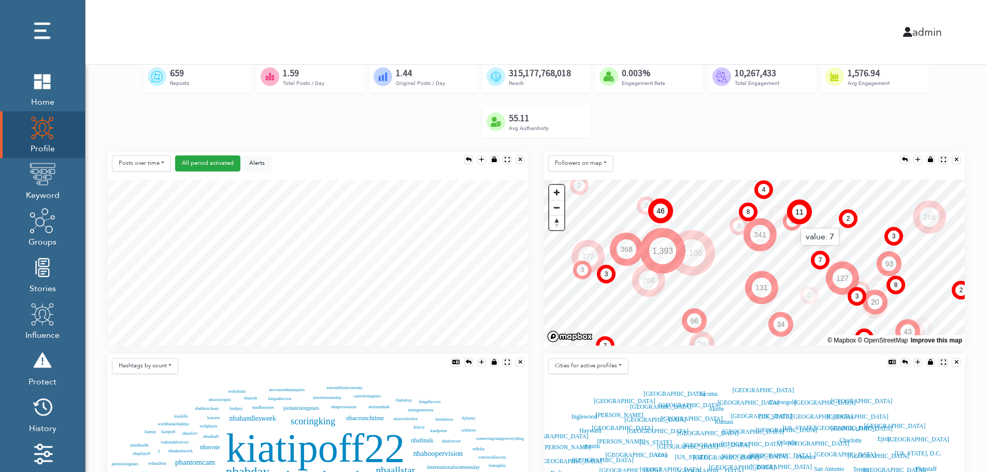
click at [820, 260] on text "7" at bounding box center [821, 260] width 4 height 7
click at [798, 207] on circle at bounding box center [800, 212] width 15 height 15
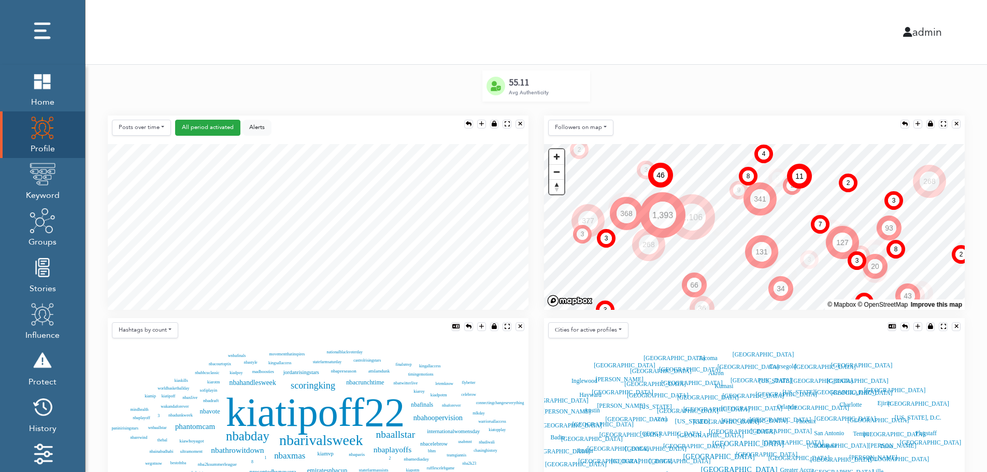
scroll to position [346, 0]
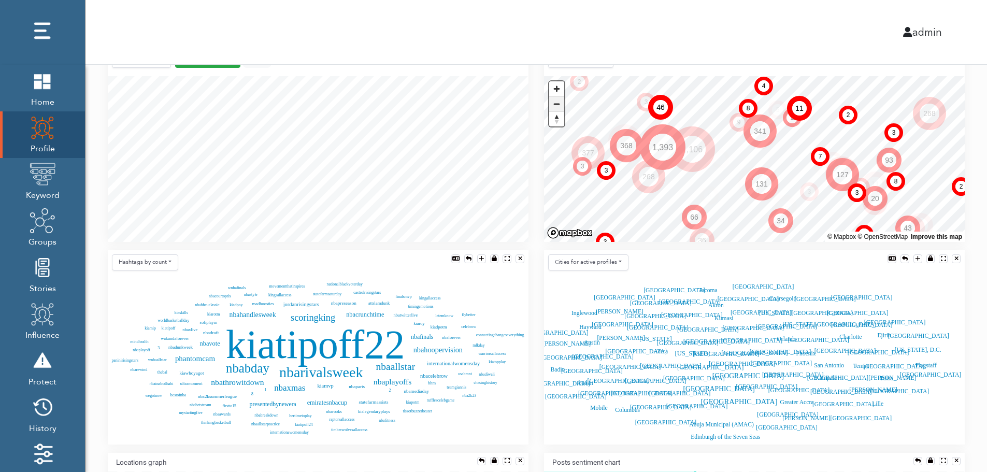
click at [558, 103] on span "Zoom out" at bounding box center [556, 104] width 15 height 15
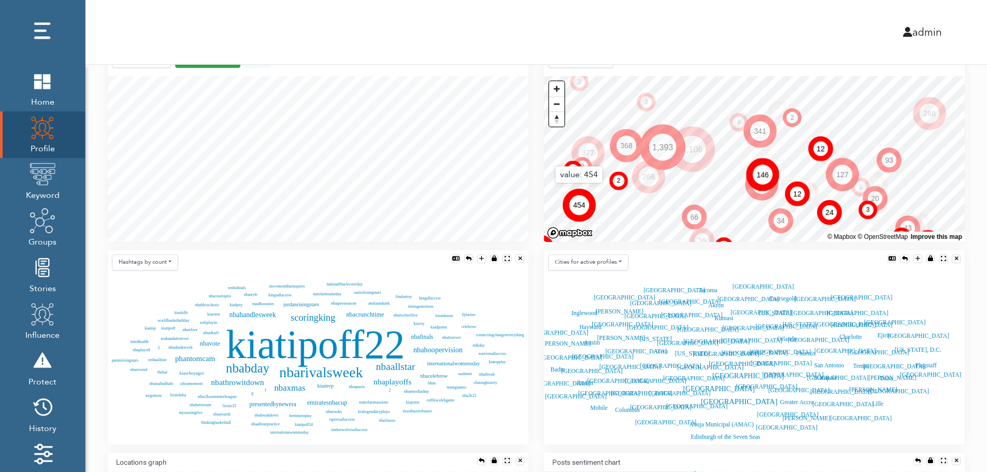
click at [579, 209] on circle at bounding box center [580, 205] width 20 height 20
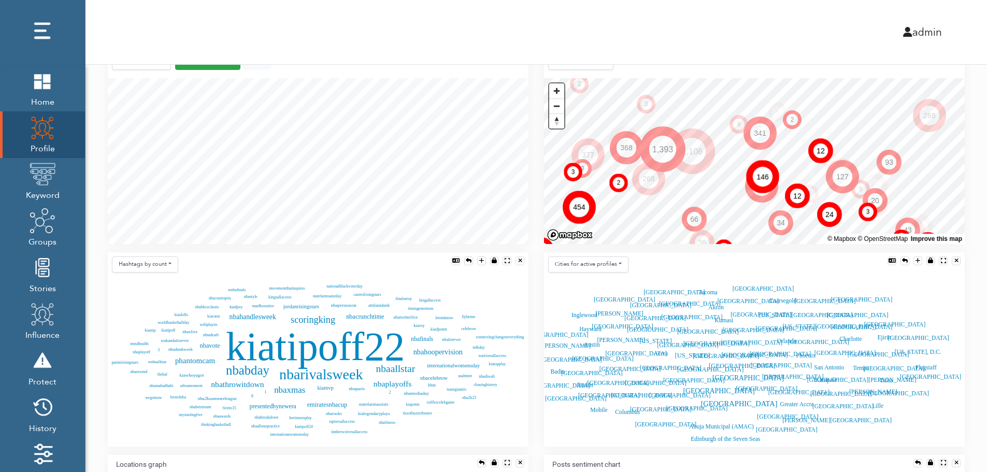
scroll to position [259, 0]
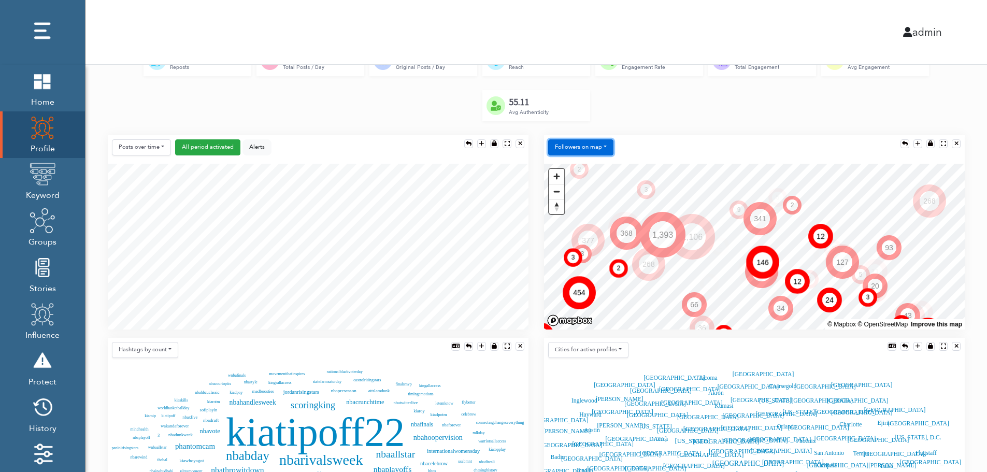
click at [581, 149] on button "Followers on map" at bounding box center [580, 147] width 65 height 16
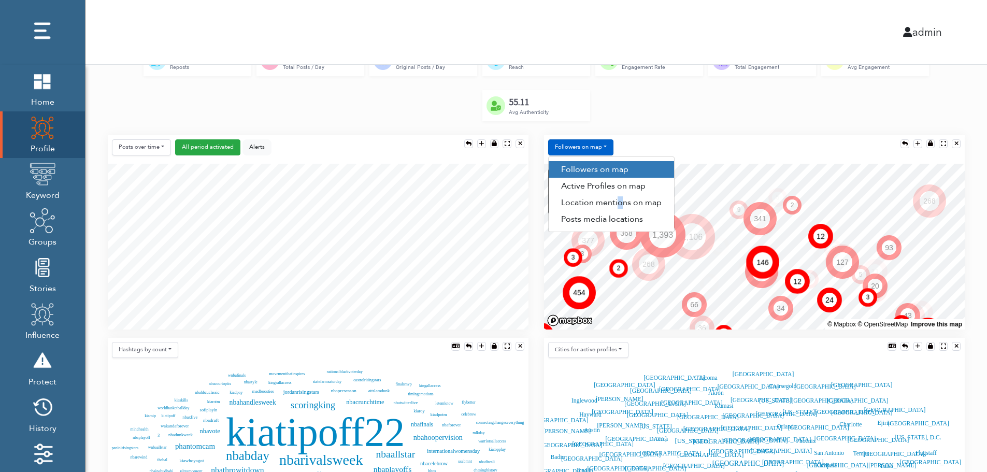
click at [618, 203] on link "Location mentions on map" at bounding box center [611, 202] width 125 height 17
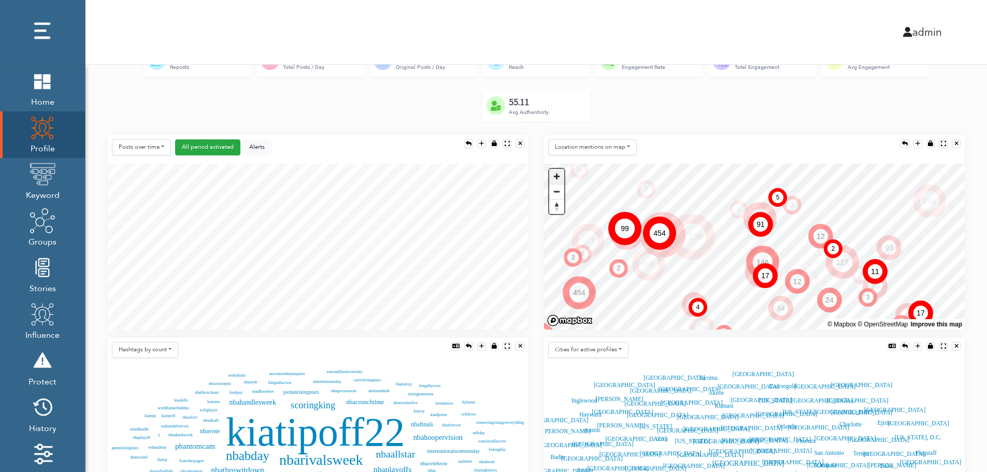
click at [558, 174] on span "Zoom in" at bounding box center [556, 176] width 15 height 15
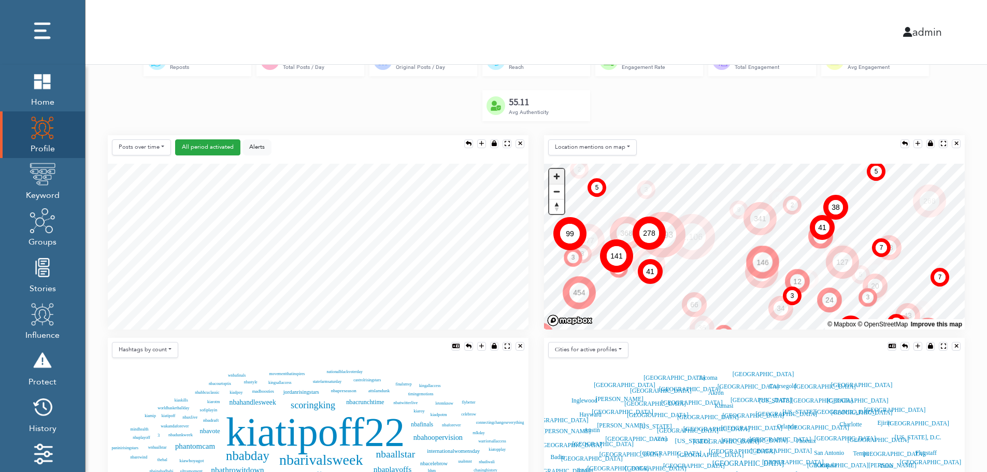
click at [559, 174] on span "Zoom in" at bounding box center [556, 176] width 15 height 15
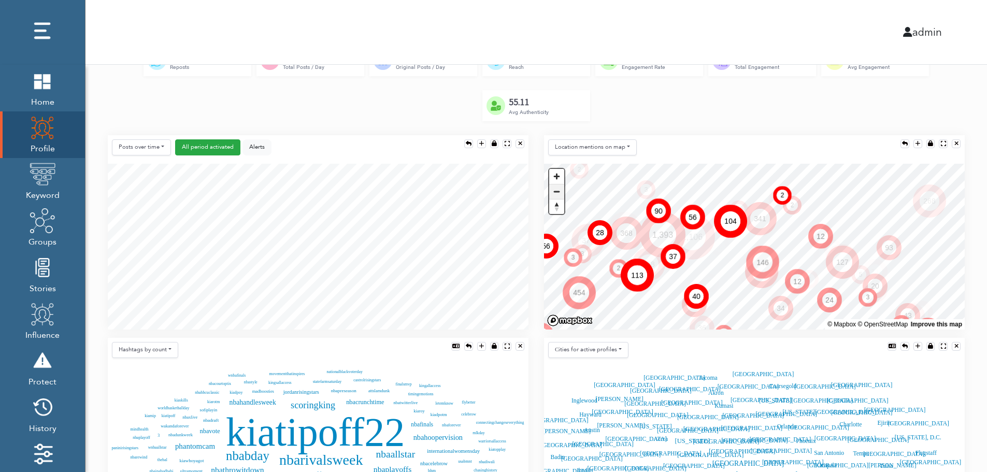
click at [557, 191] on span "Zoom out" at bounding box center [556, 192] width 15 height 15
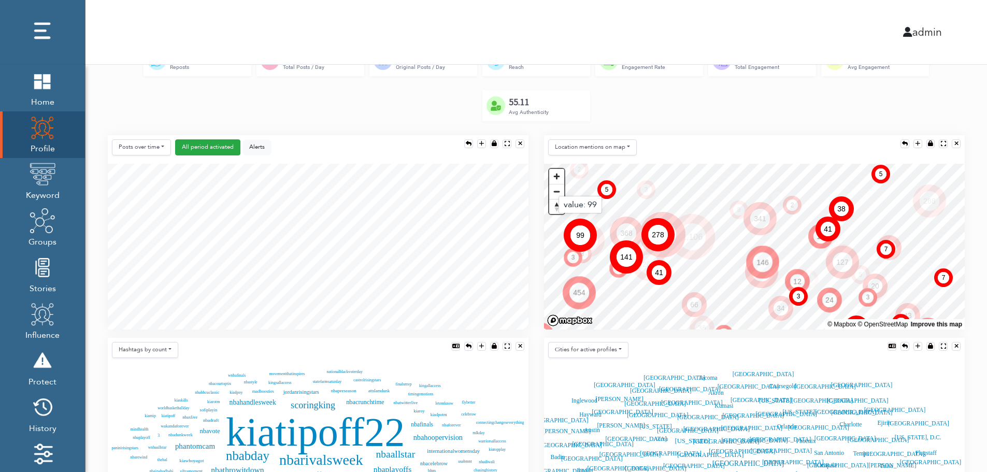
click at [587, 246] on icon at bounding box center [580, 235] width 33 height 33
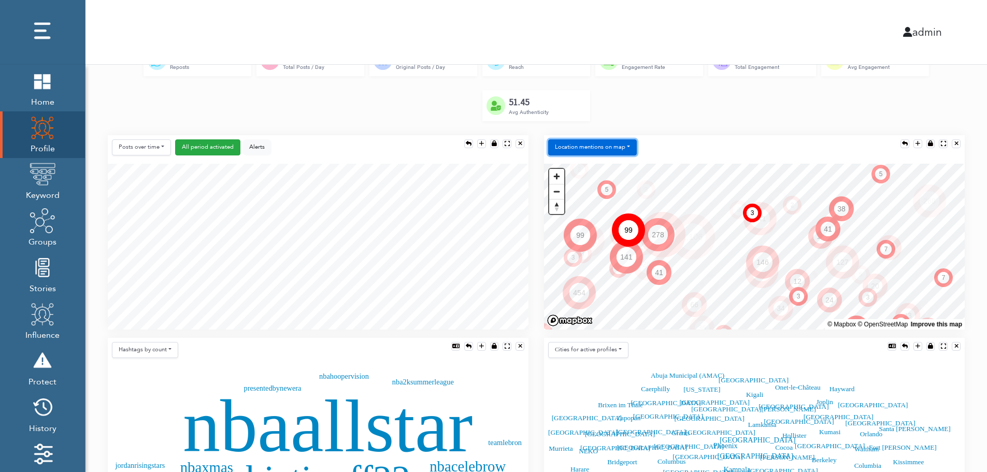
click at [610, 147] on button "Location mentions on map" at bounding box center [592, 147] width 89 height 16
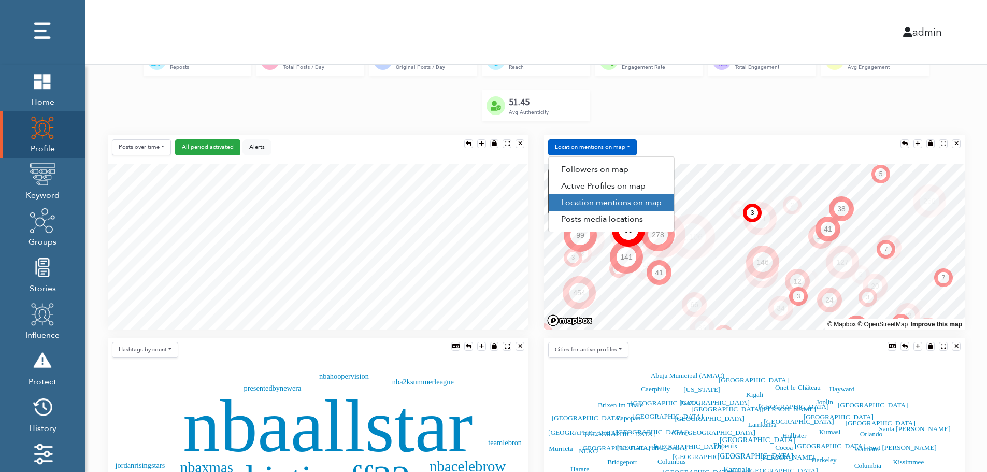
click at [682, 147] on div "Location mentions on map Followers on map Active Profiles on map Location menti…" at bounding box center [754, 149] width 421 height 29
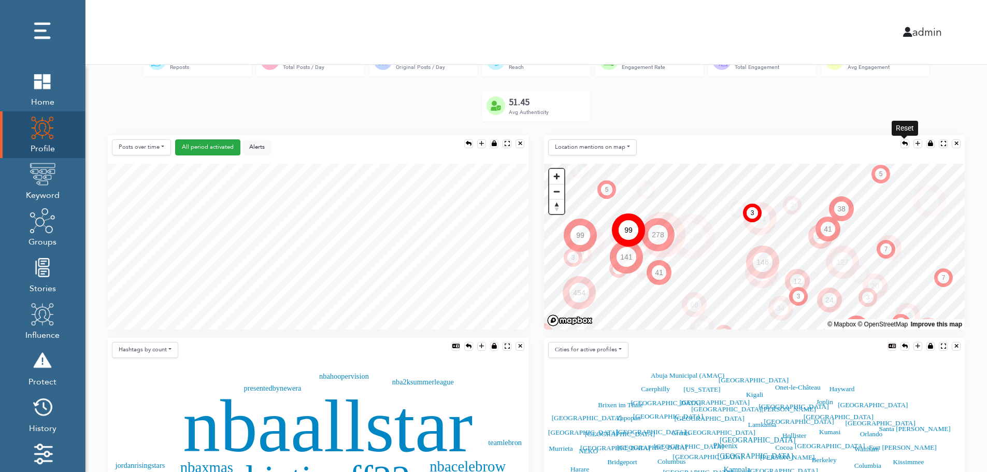
click at [907, 143] on div at bounding box center [905, 144] width 6 height 6
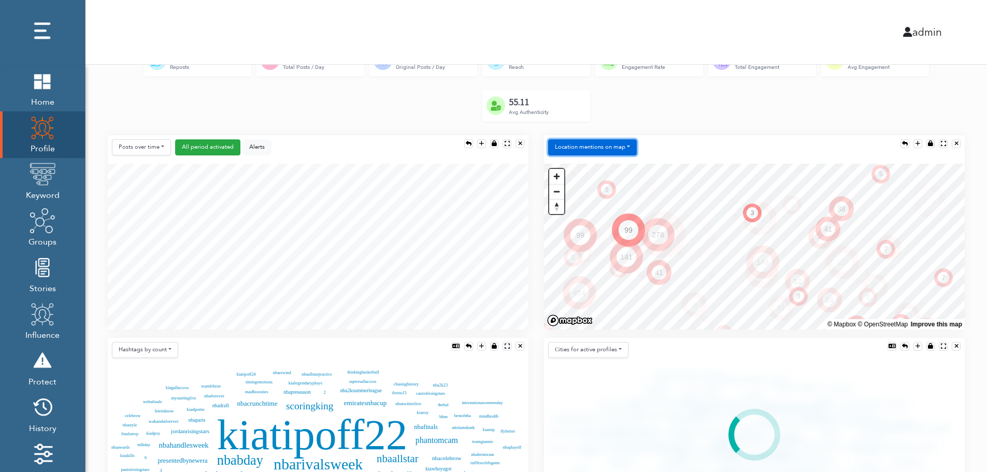
click at [593, 143] on button "Location mentions on map" at bounding box center [592, 147] width 89 height 16
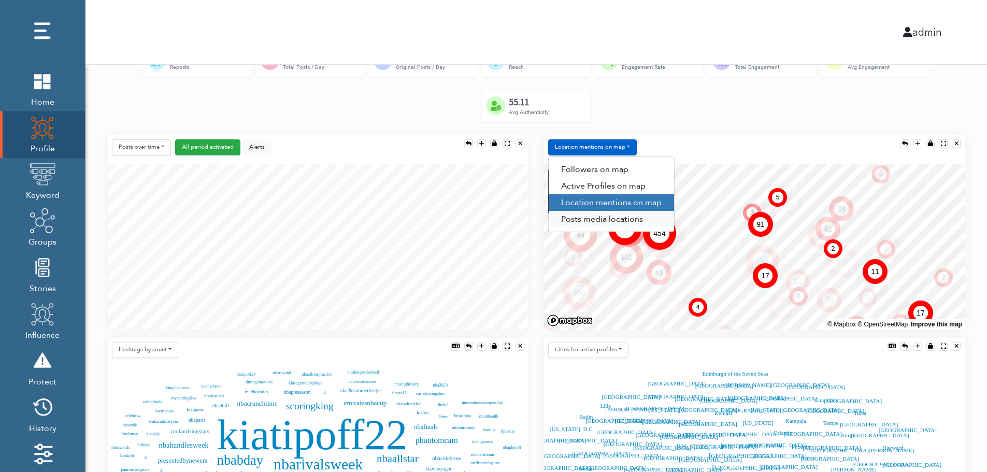
click at [616, 220] on link "Posts media locations" at bounding box center [611, 219] width 125 height 17
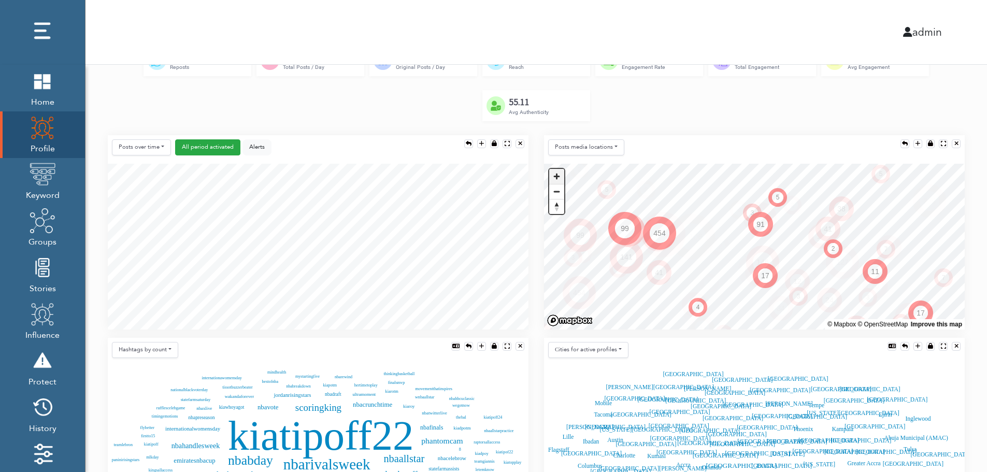
click at [557, 177] on span "Zoom in" at bounding box center [556, 176] width 15 height 15
click at [561, 194] on span "Zoom out" at bounding box center [556, 192] width 15 height 15
click at [603, 152] on button "Posts media locations" at bounding box center [586, 147] width 76 height 16
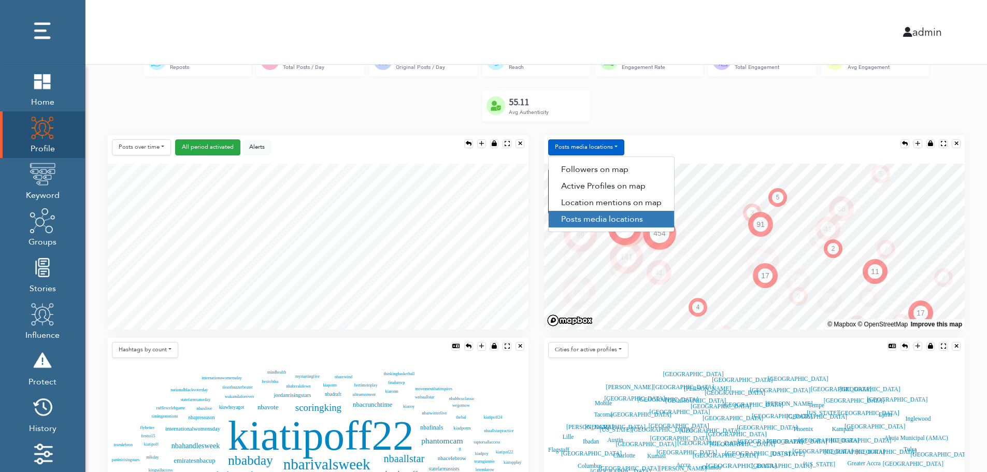
click at [670, 145] on div "Posts media locations Followers on map Active Profiles on map Location mentions…" at bounding box center [754, 149] width 421 height 29
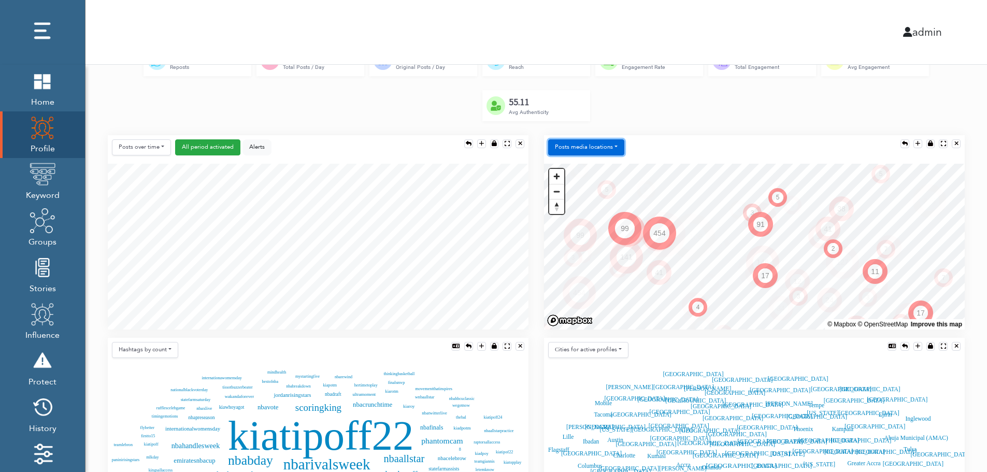
click at [590, 151] on button "Posts media locations" at bounding box center [586, 147] width 76 height 16
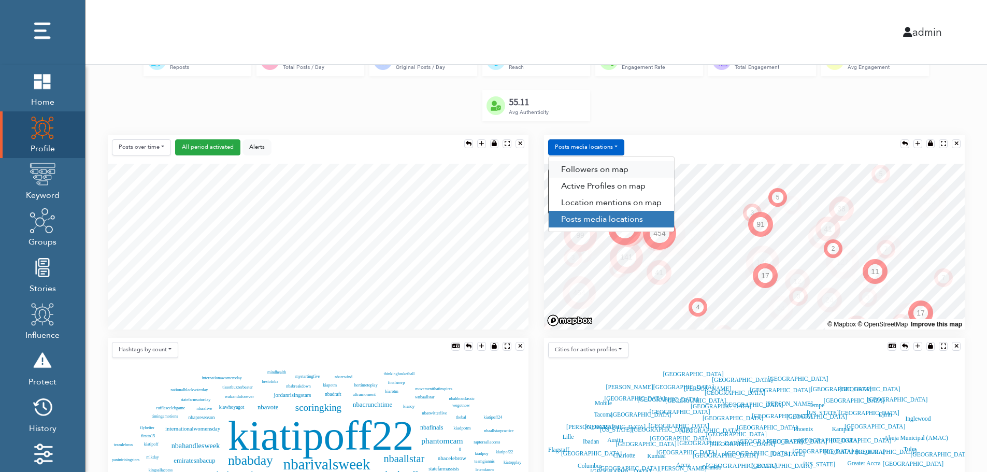
click at [598, 168] on link "Followers on map" at bounding box center [611, 169] width 125 height 17
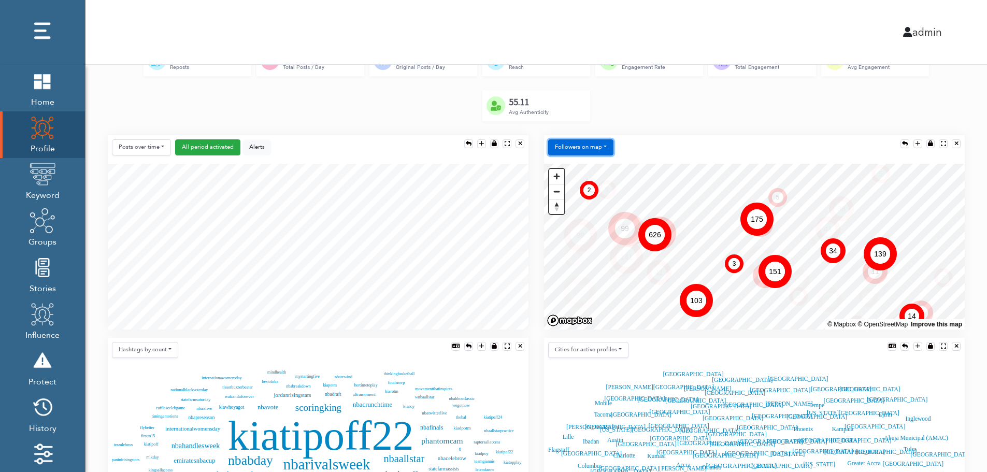
click at [587, 147] on button "Followers on map" at bounding box center [580, 147] width 65 height 16
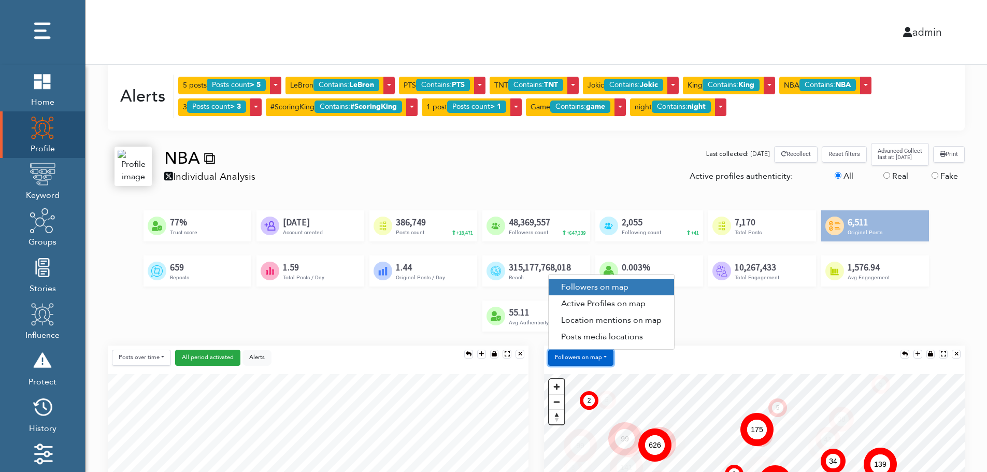
scroll to position [0, 0]
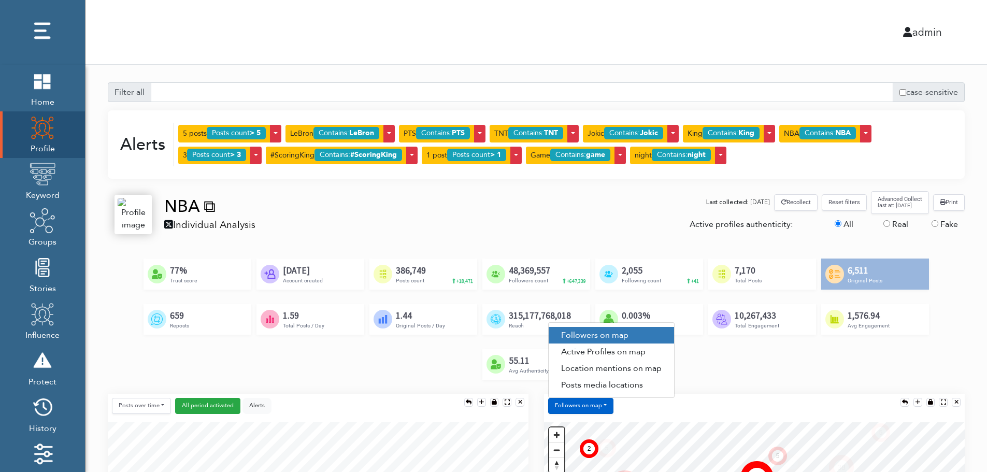
click at [749, 280] on div "Total Posts" at bounding box center [748, 280] width 27 height 9
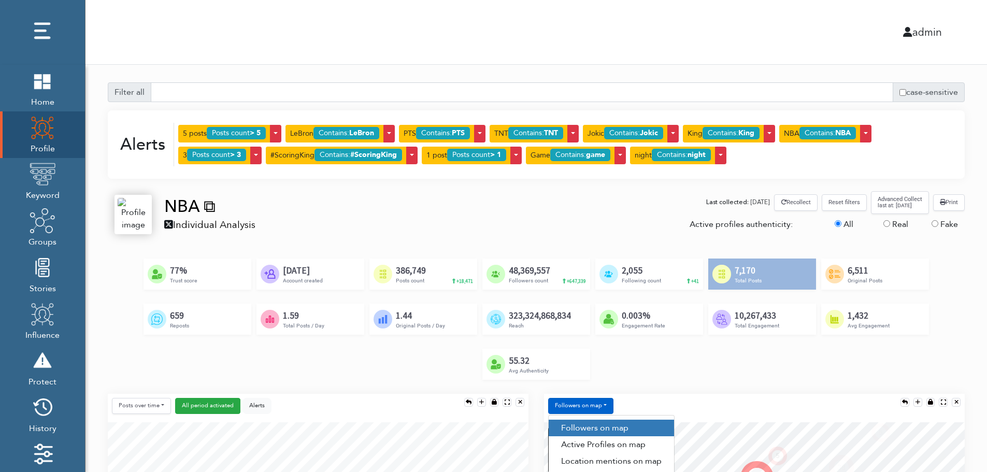
scroll to position [518, 0]
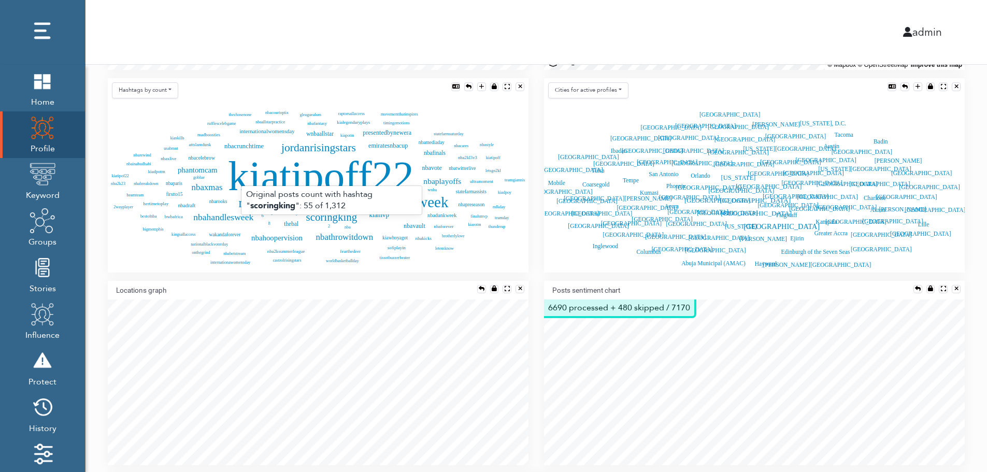
click at [330, 217] on text "scoringking" at bounding box center [331, 217] width 51 height 12
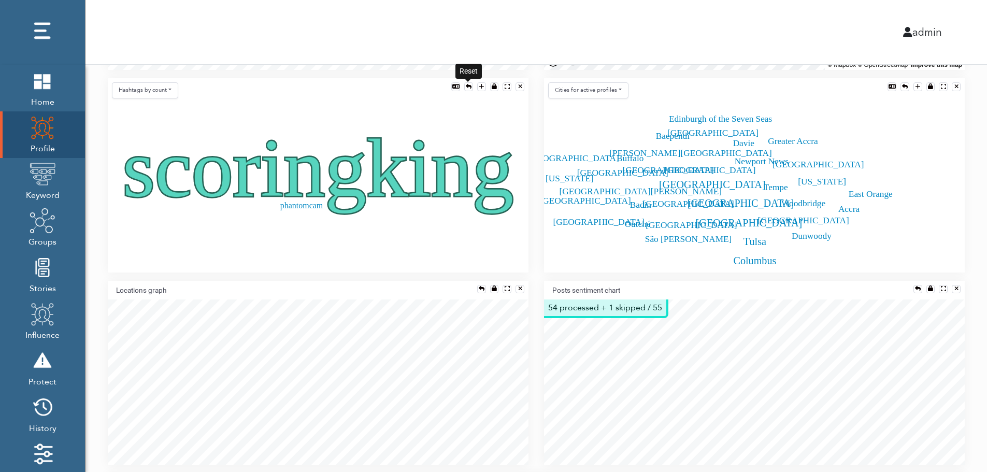
click at [467, 85] on div at bounding box center [469, 87] width 6 height 6
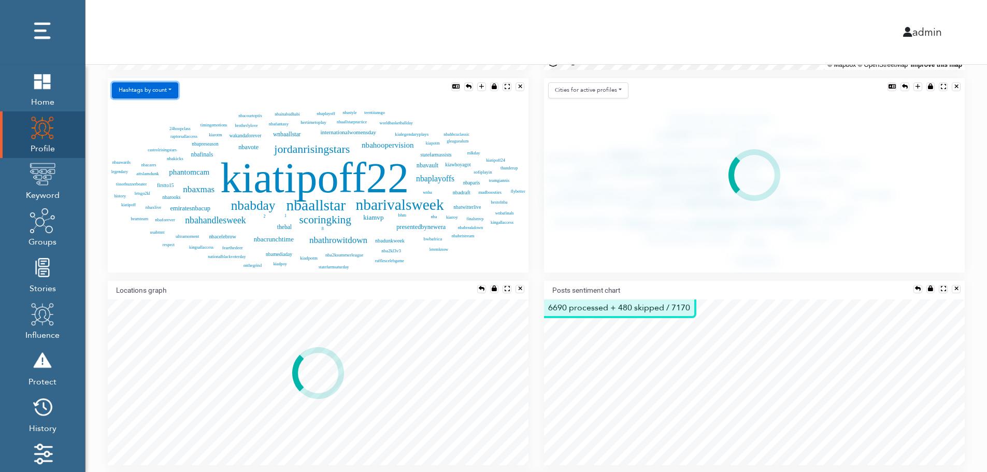
click at [165, 91] on button "Hashtags by count" at bounding box center [145, 90] width 66 height 16
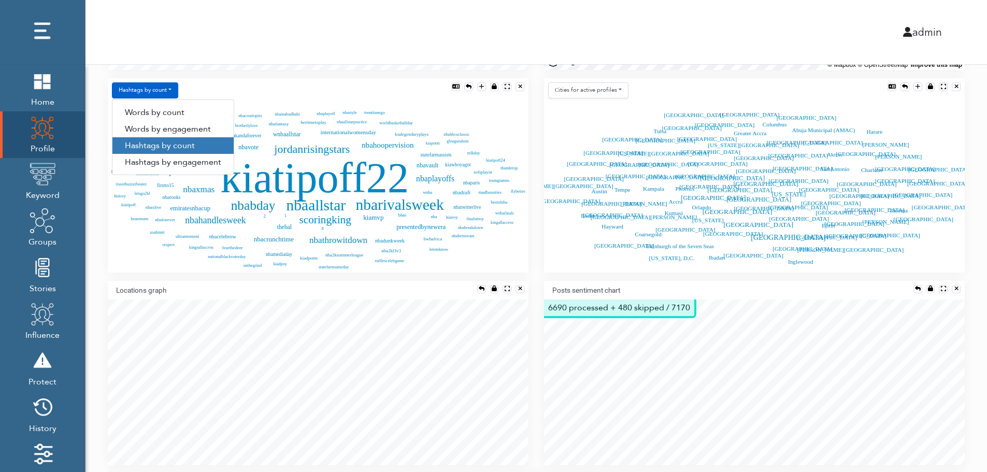
click at [187, 163] on link "Hashtags by engagement" at bounding box center [172, 162] width 121 height 17
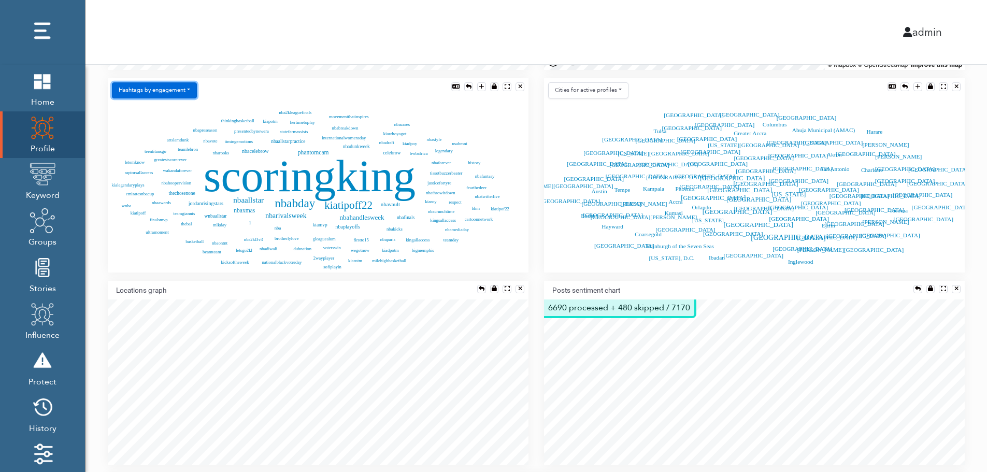
click at [152, 95] on button "Hashtags by engagement" at bounding box center [154, 90] width 85 height 16
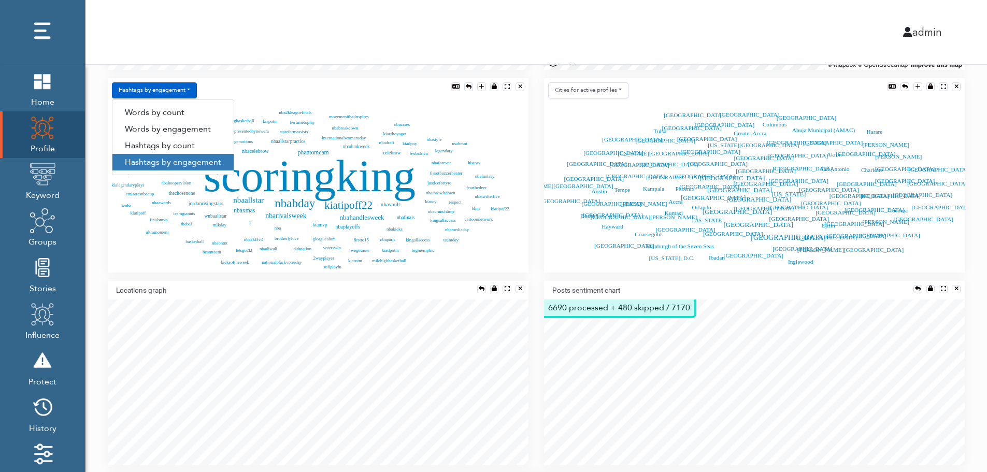
click at [182, 125] on link "Words by engagement" at bounding box center [172, 129] width 121 height 17
